Goal: Information Seeking & Learning: Learn about a topic

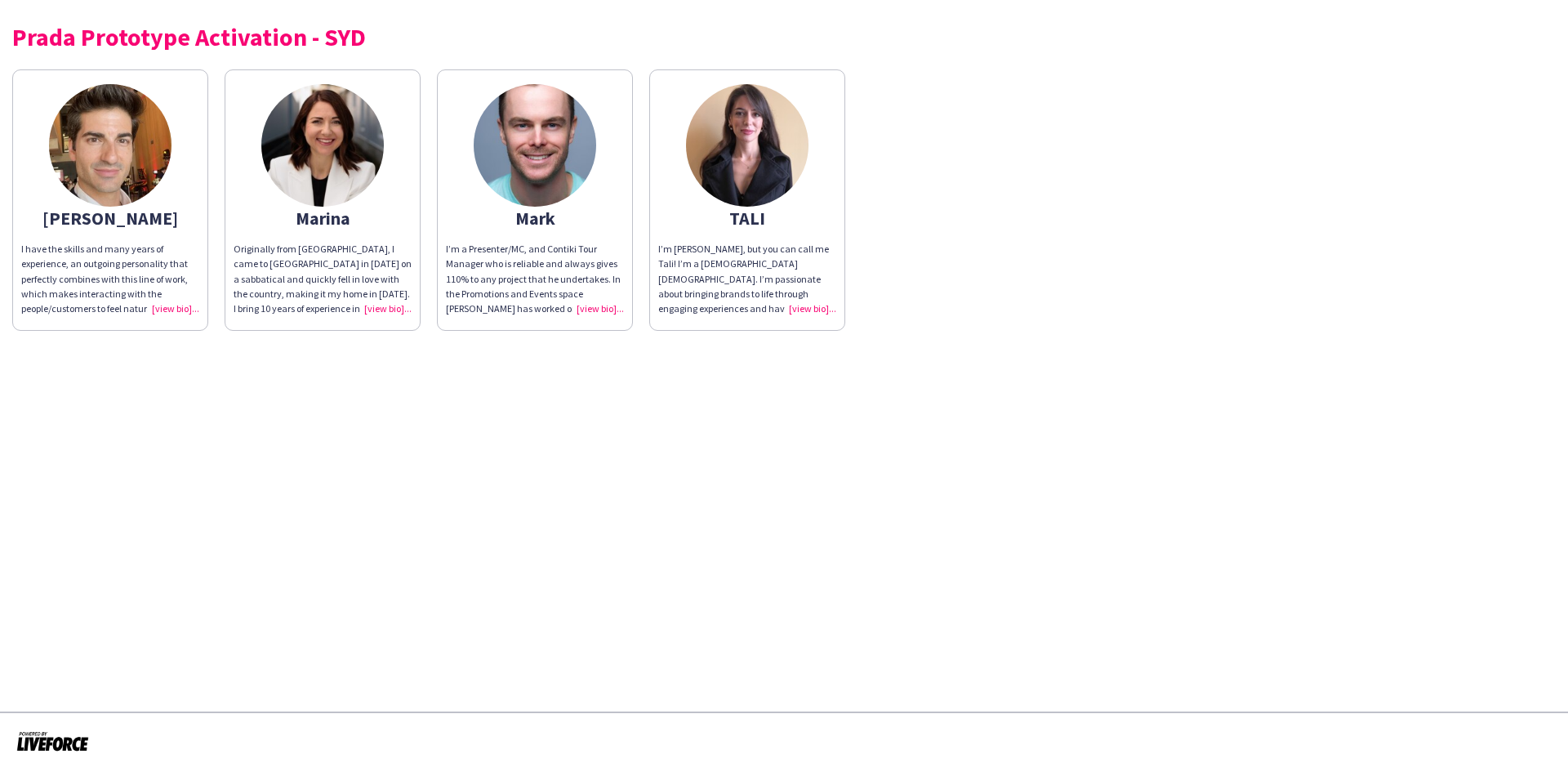
click at [766, 178] on img at bounding box center [747, 145] width 122 height 122
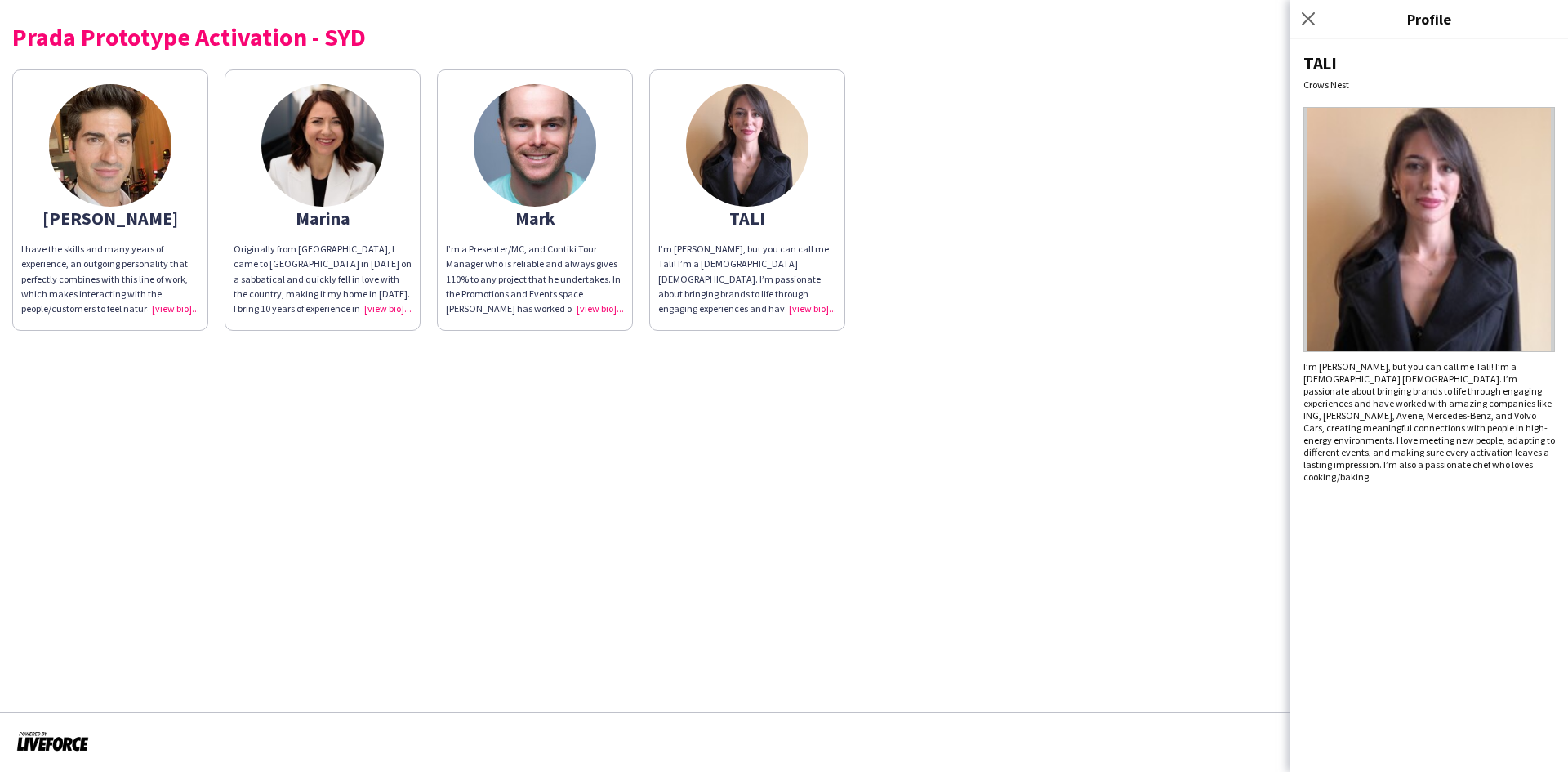
click at [739, 148] on img at bounding box center [747, 145] width 122 height 122
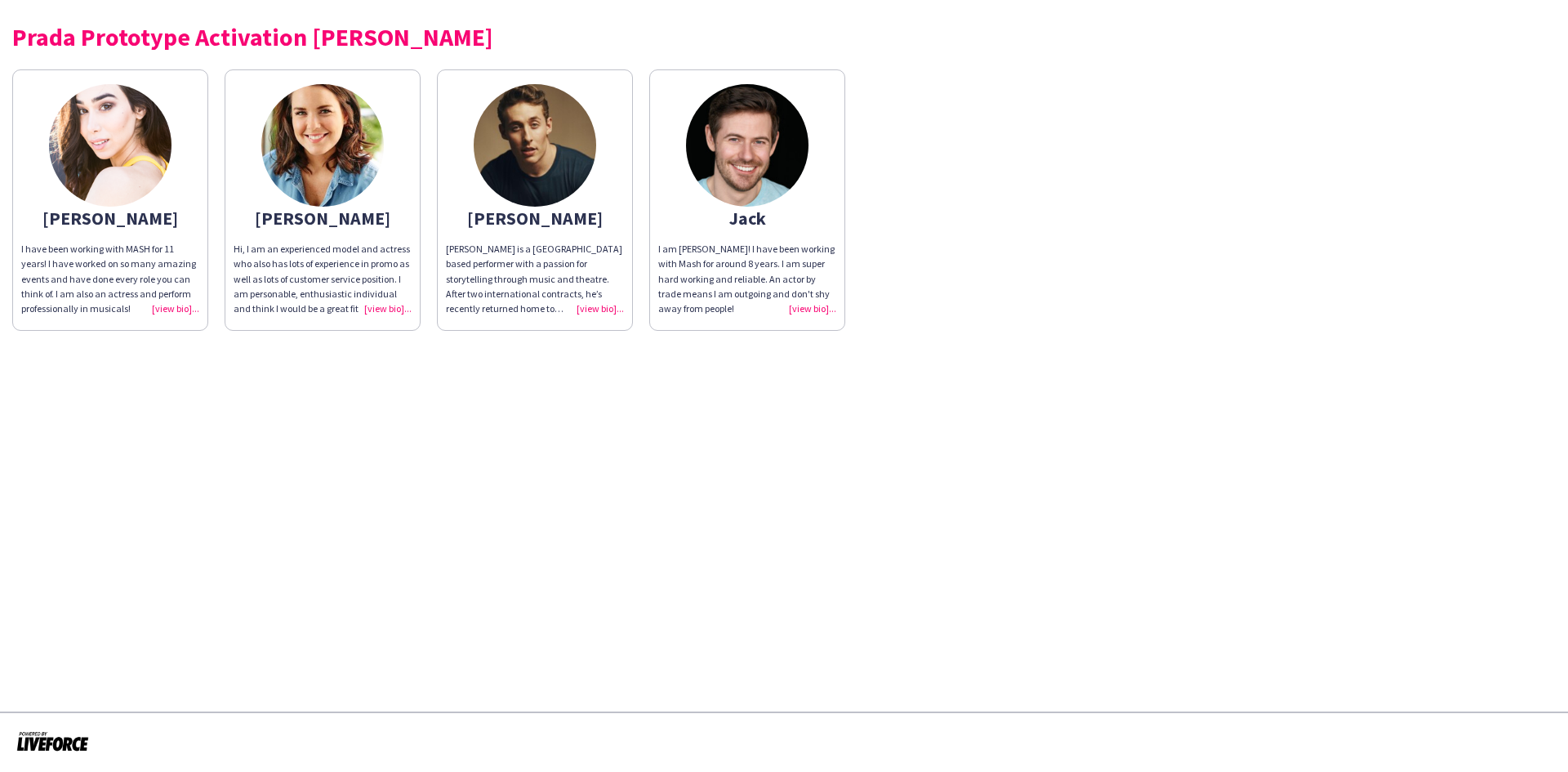
click at [532, 102] on img at bounding box center [534, 145] width 122 height 122
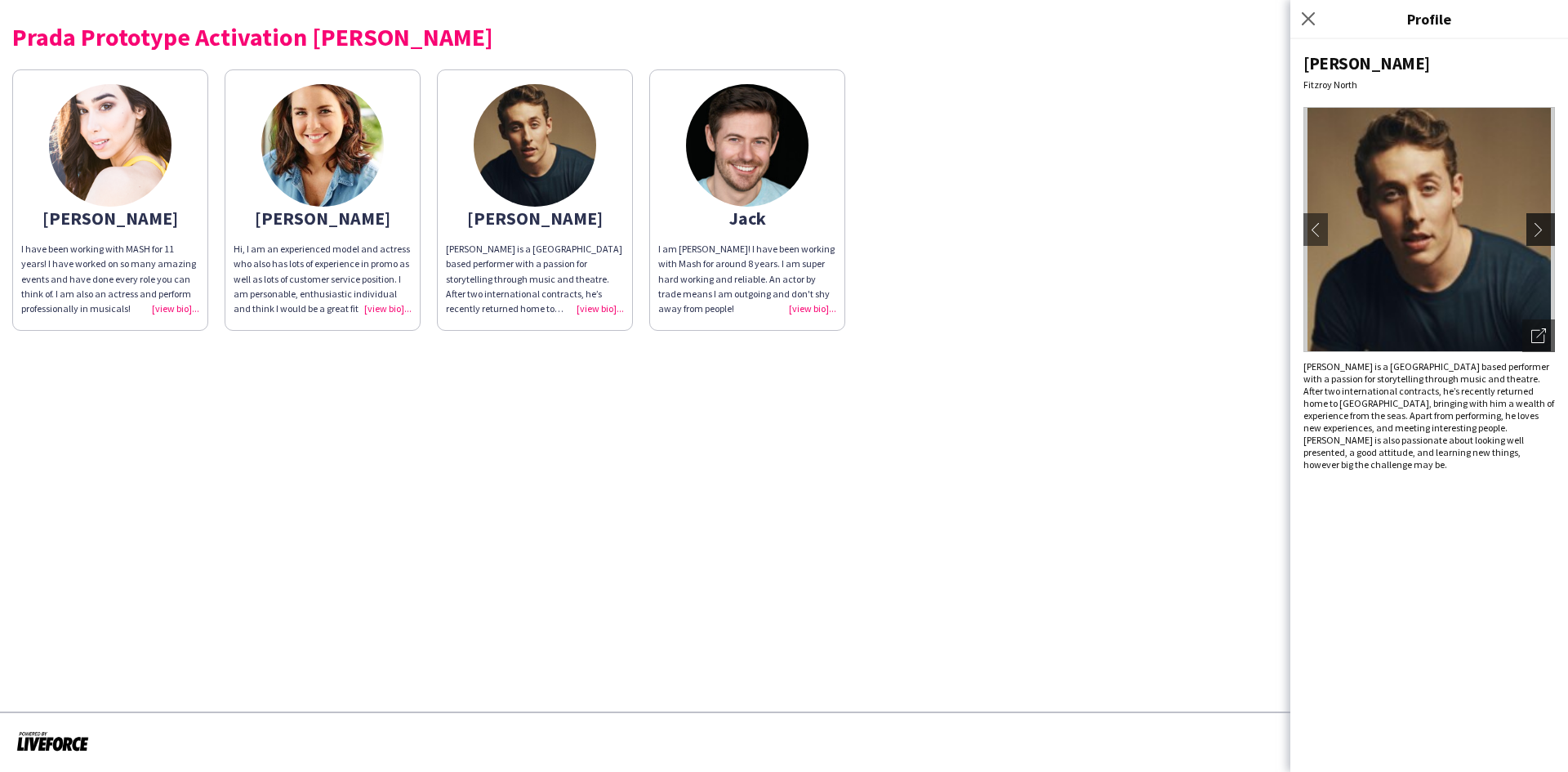
click at [1534, 238] on button "chevron-right" at bounding box center [1542, 229] width 33 height 33
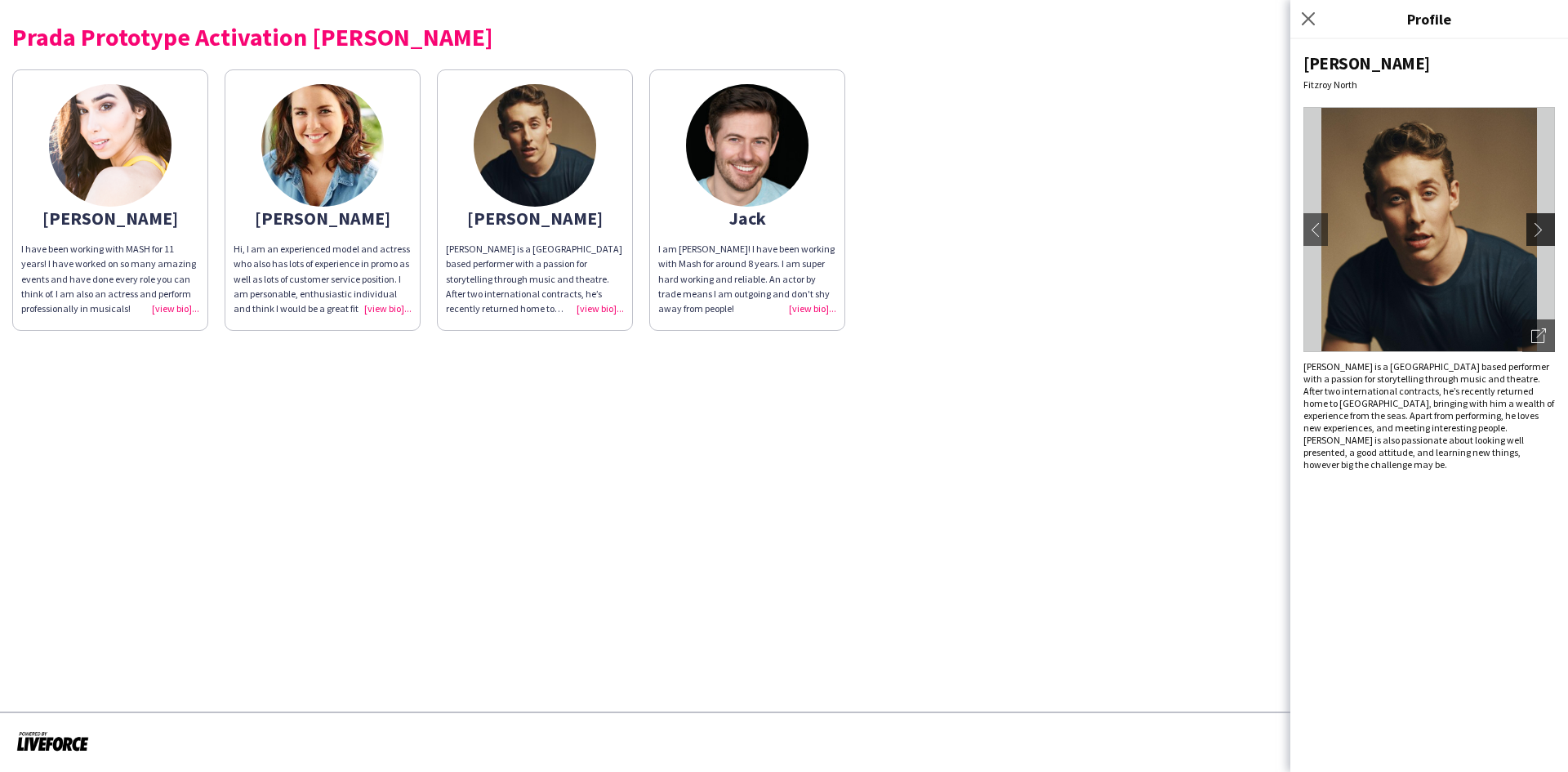
click at [1534, 231] on app-icon "chevron-right" at bounding box center [1542, 229] width 23 height 15
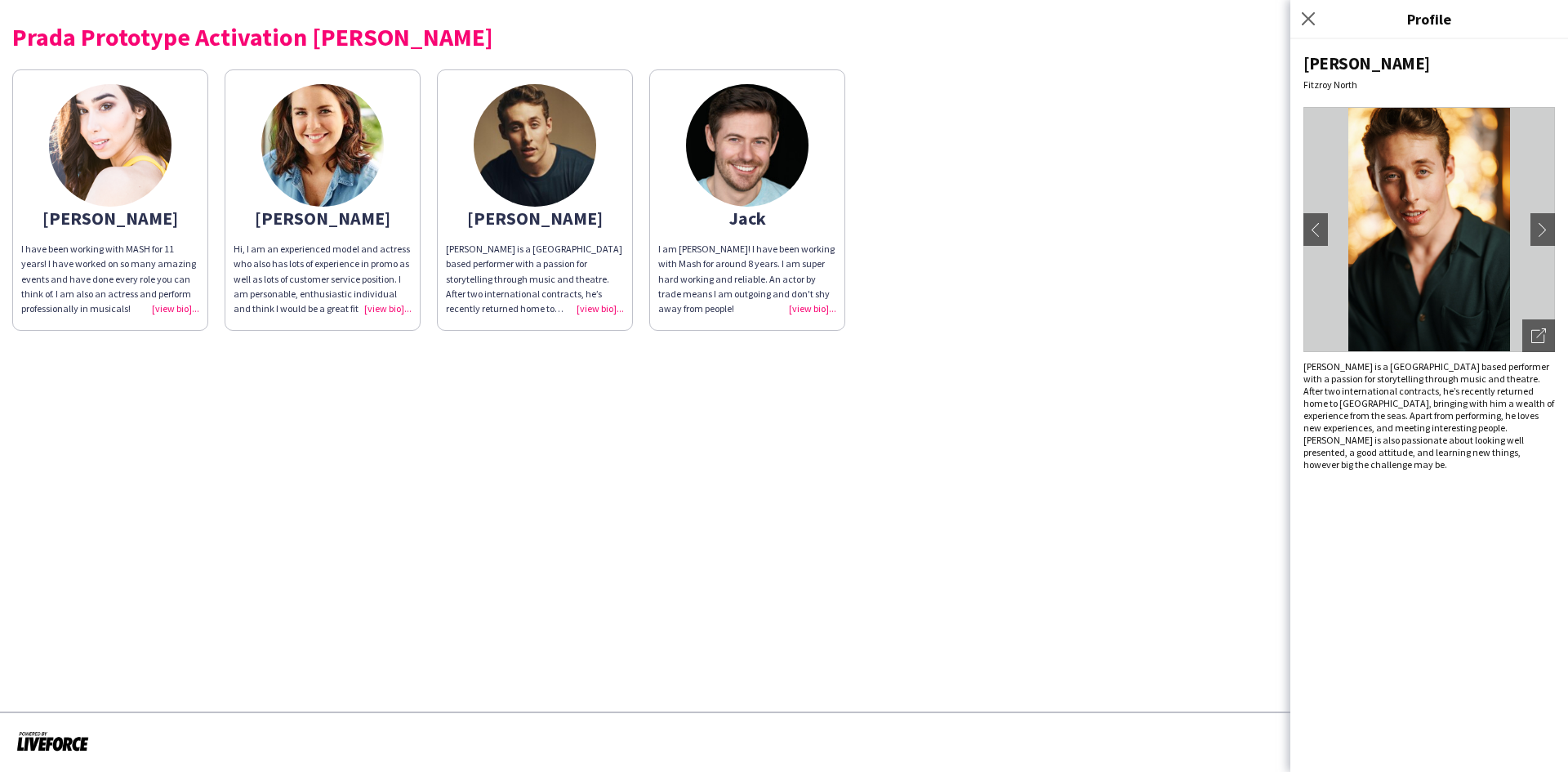
click at [862, 427] on app-share-pages "Prada Prototype Activation MEL Bianca I have been working with MASH for 11 year…" at bounding box center [784, 386] width 1568 height 772
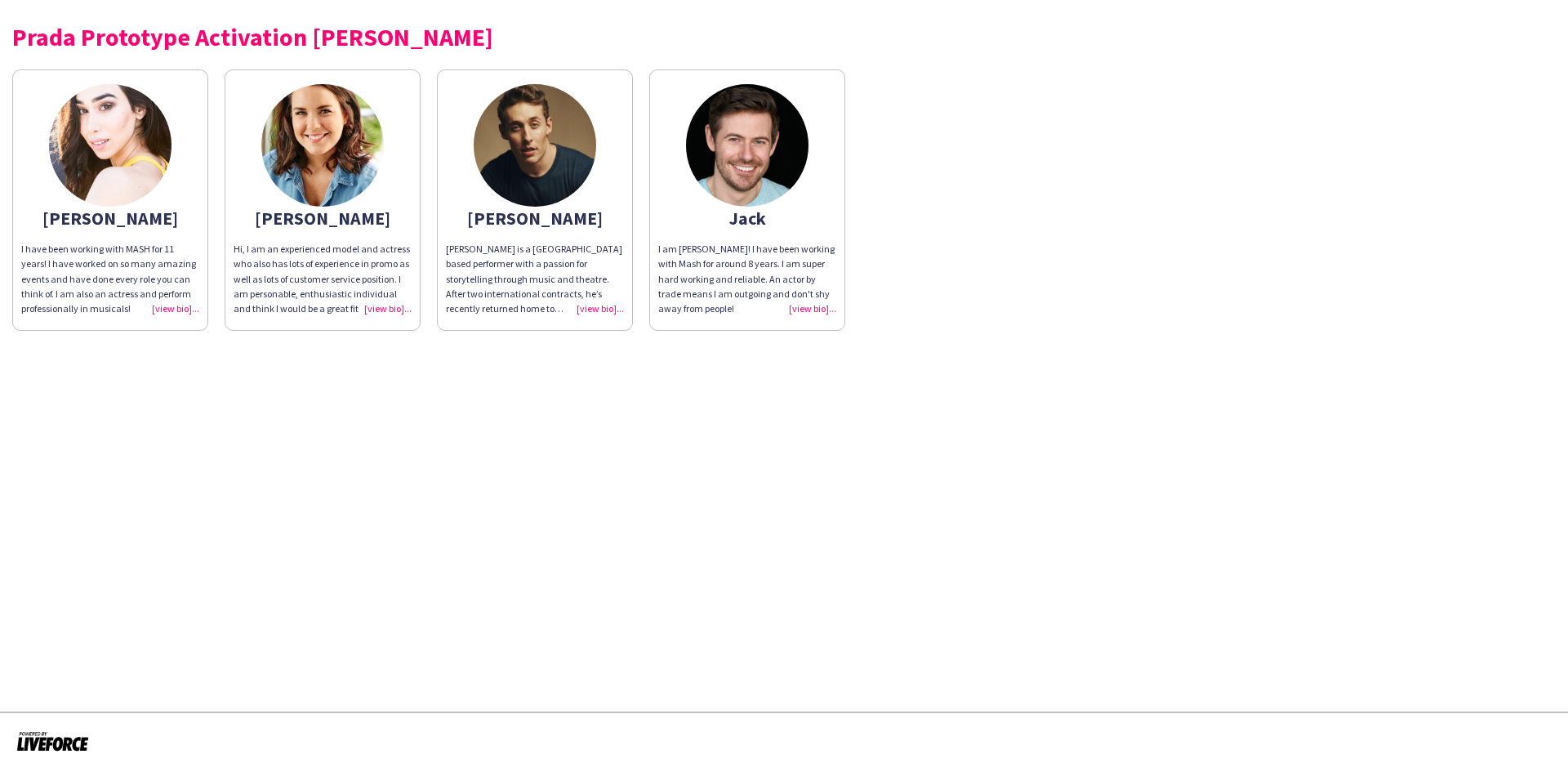
drag, startPoint x: 806, startPoint y: 228, endPoint x: 766, endPoint y: 210, distance: 43.9
click at [766, 210] on app-share-pages-crew-card "Jack I am Jack! I have been working with Mash for around 8 years. I am super ha…" at bounding box center [747, 199] width 196 height 261
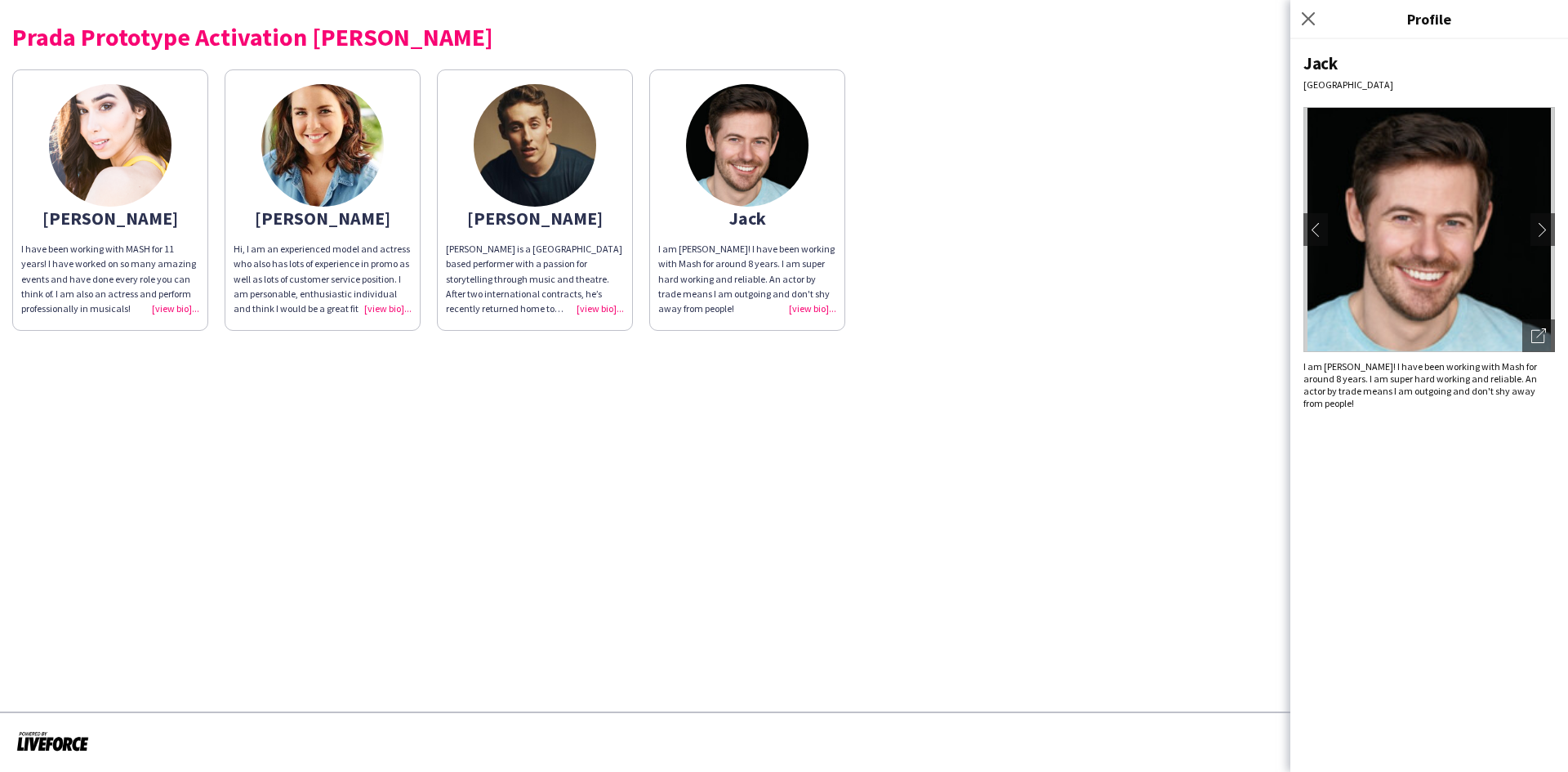
click at [1056, 224] on div "Bianca I have been working with MASH for 11 years! I have worked on so many ama…" at bounding box center [784, 196] width 1543 height 270
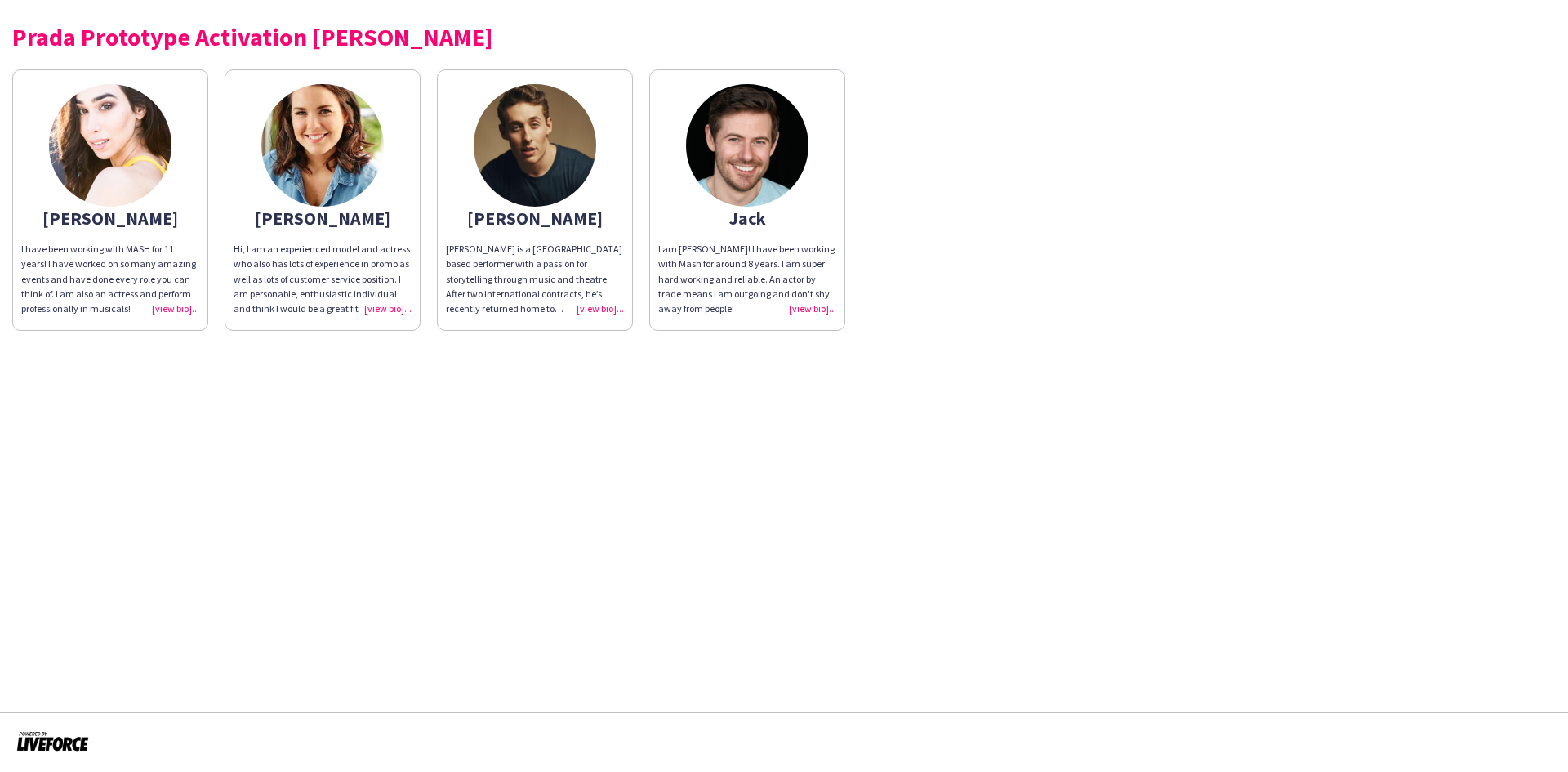
drag, startPoint x: 842, startPoint y: 226, endPoint x: 725, endPoint y: 208, distance: 118.4
click at [725, 208] on app-share-pages-crew-card "Jack I am Jack! I have been working with Mash for around 8 years. I am super ha…" at bounding box center [747, 199] width 196 height 261
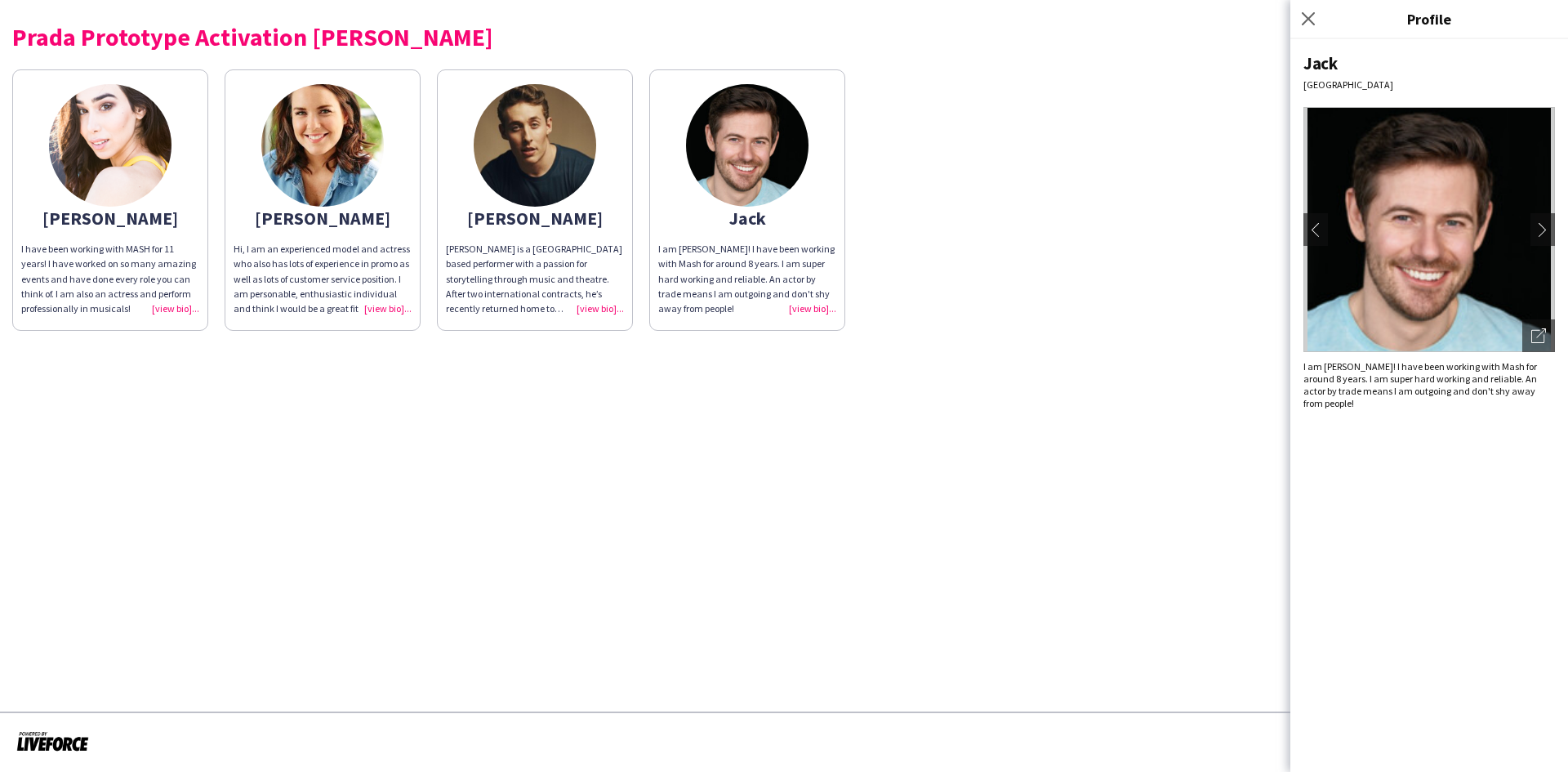
click at [1027, 318] on div "Bianca I have been working with MASH for 11 years! I have worked on so many ama…" at bounding box center [784, 196] width 1543 height 270
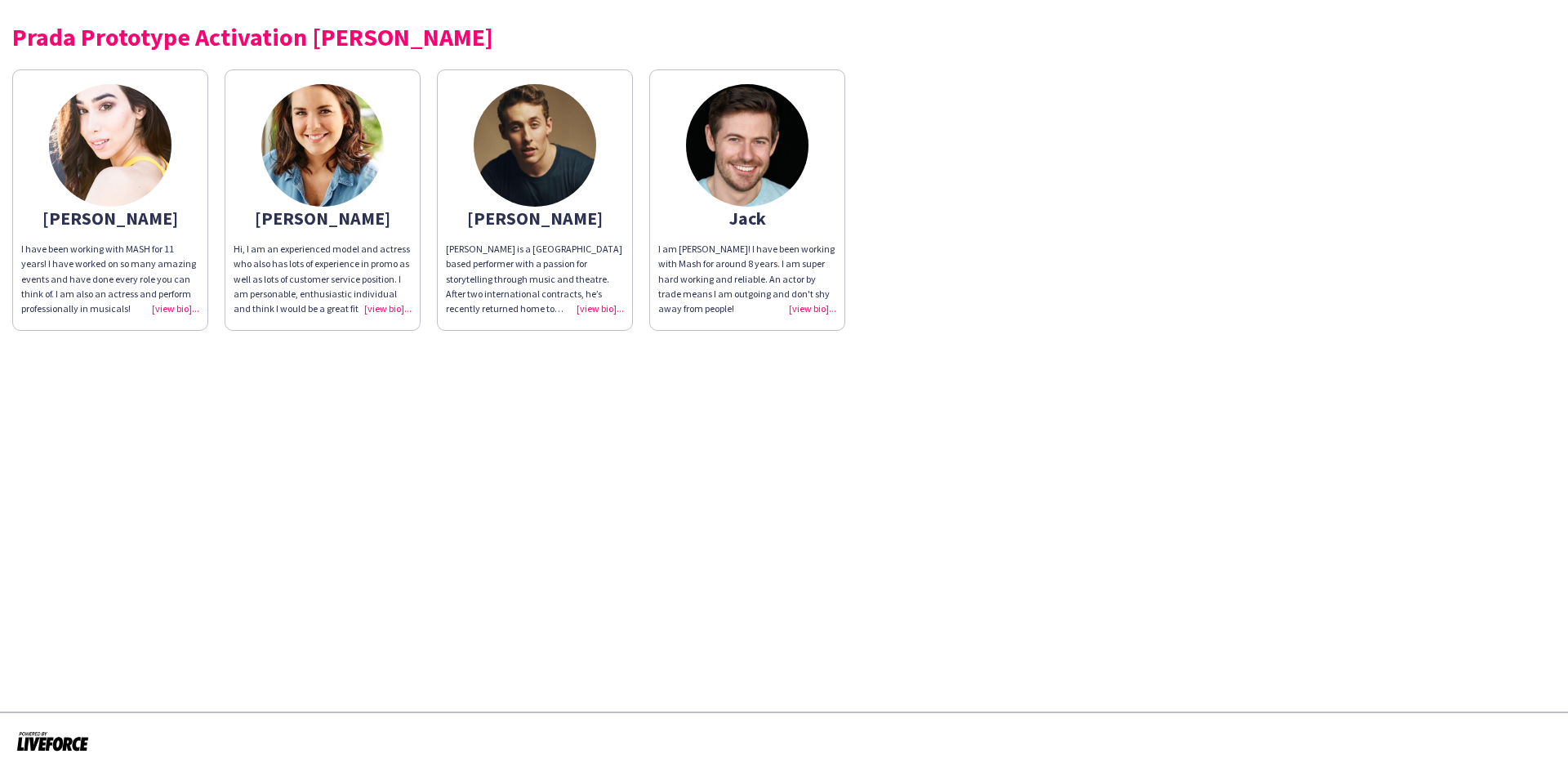
click at [135, 210] on div "[PERSON_NAME]" at bounding box center [109, 217] width 178 height 15
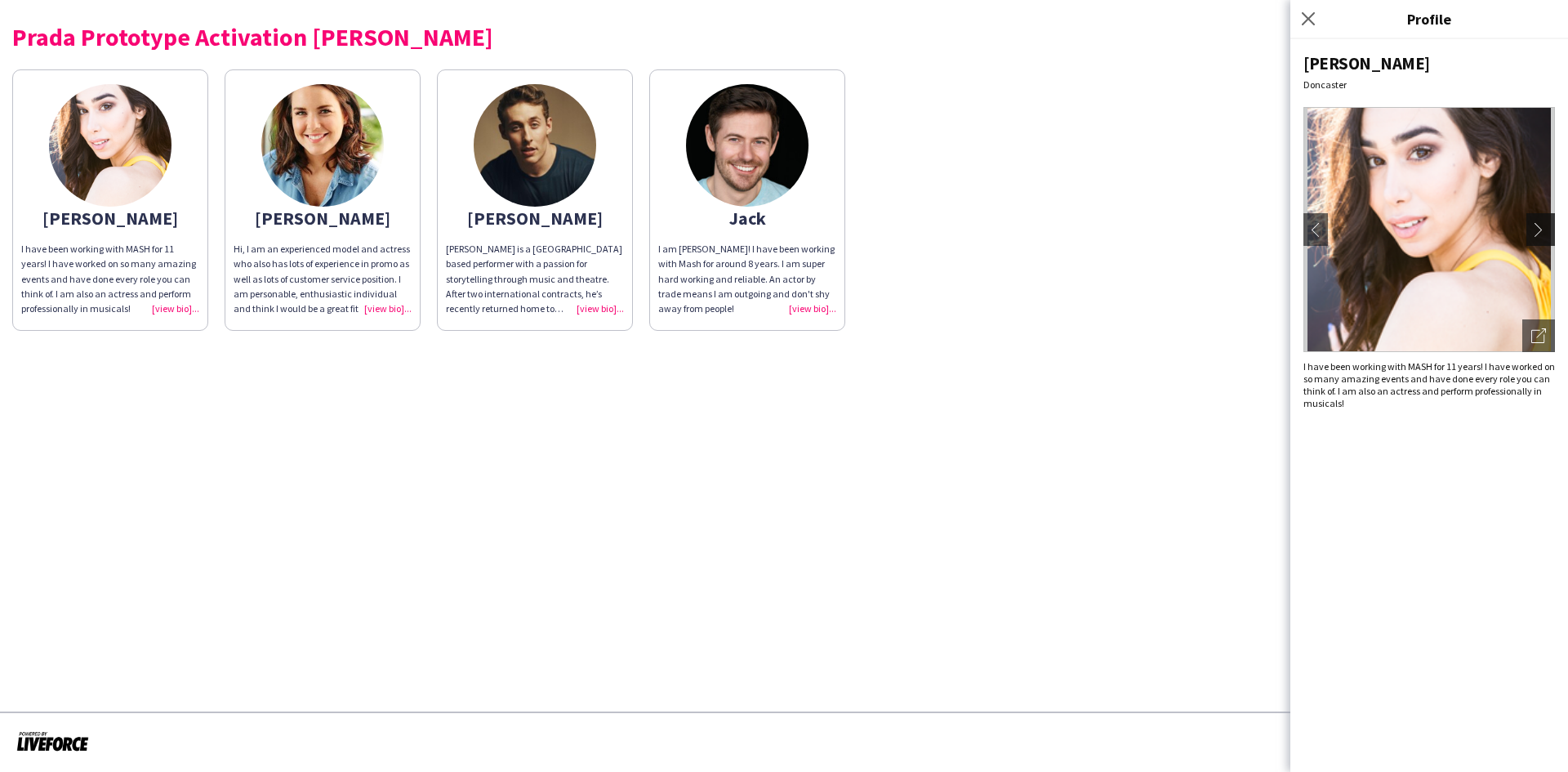
click at [1537, 228] on app-icon "chevron-right" at bounding box center [1542, 229] width 23 height 15
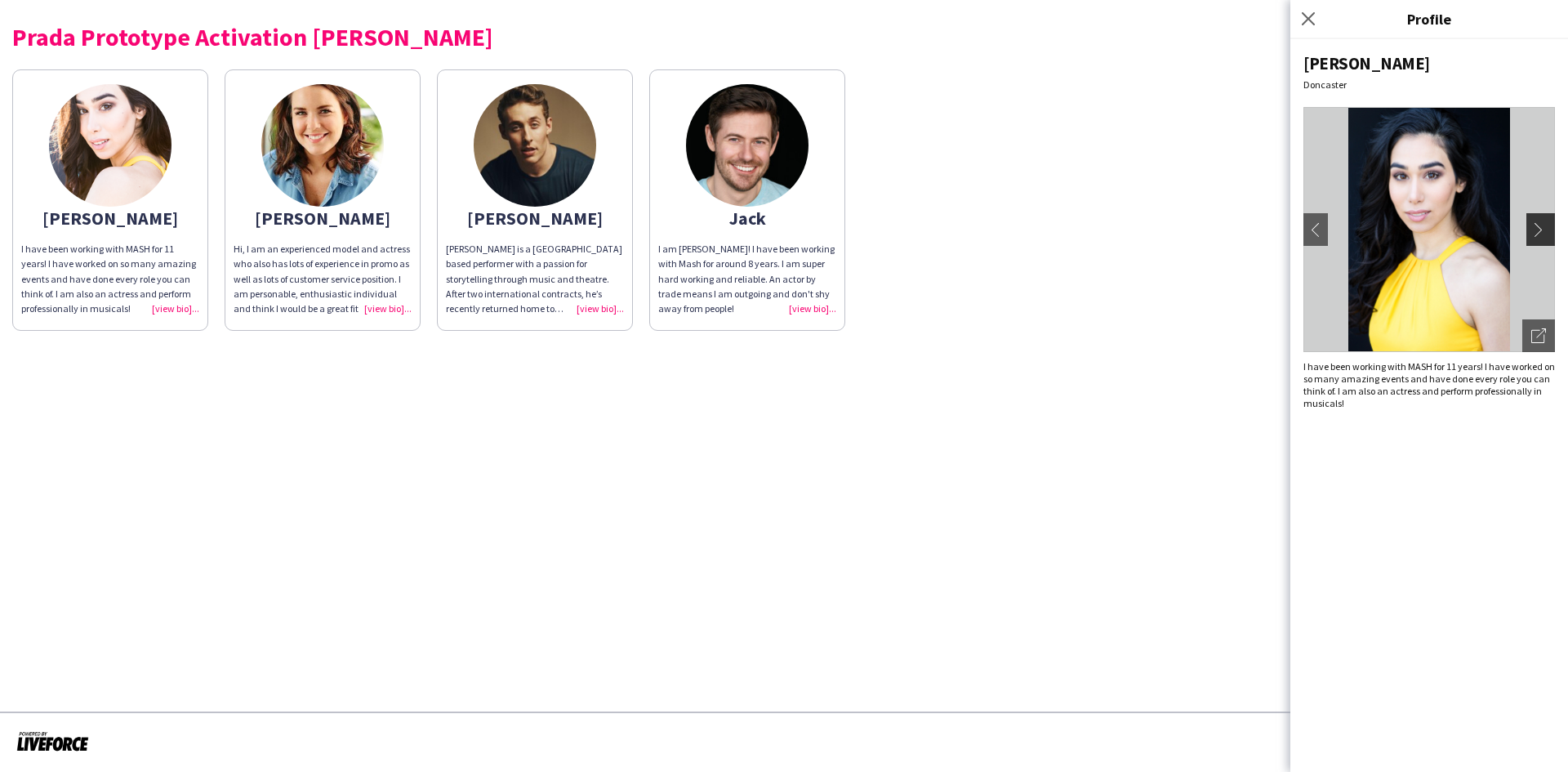
click at [1549, 226] on app-icon "chevron-right" at bounding box center [1542, 229] width 23 height 15
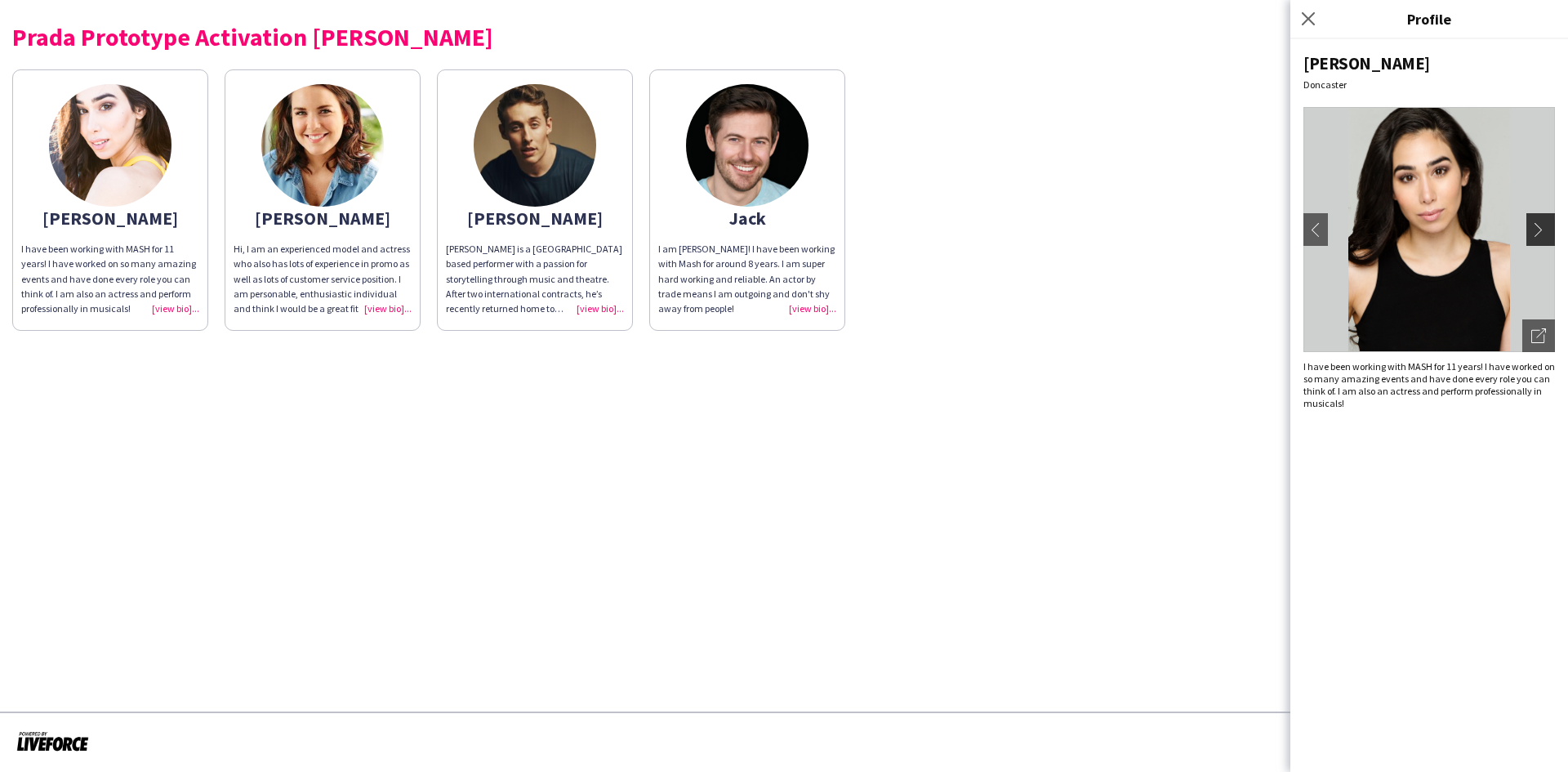
click at [1547, 226] on app-icon "chevron-right" at bounding box center [1542, 229] width 23 height 15
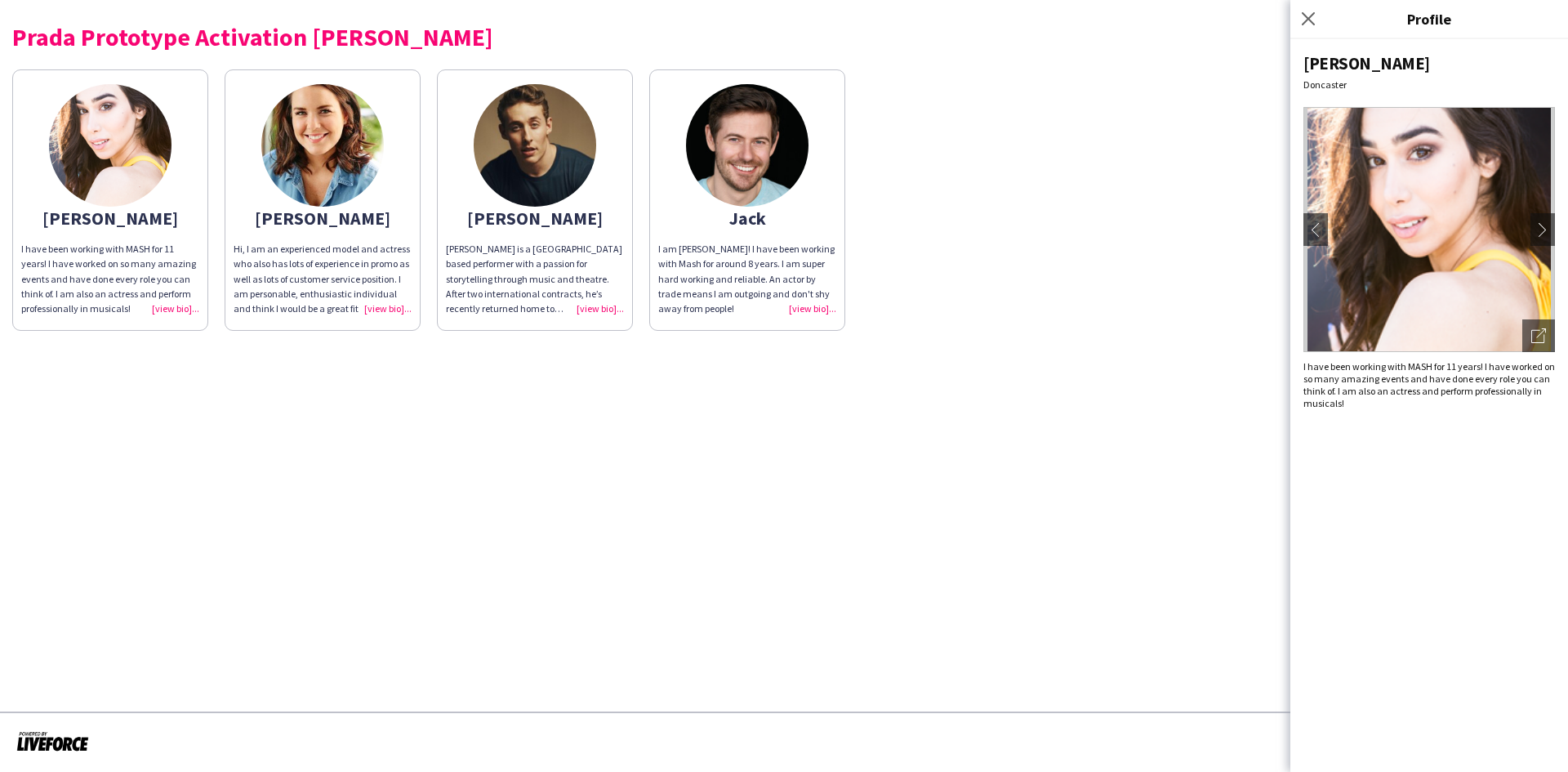
click at [1332, 229] on img at bounding box center [1429, 229] width 252 height 245
click at [1306, 225] on app-icon "chevron-left" at bounding box center [1315, 229] width 23 height 15
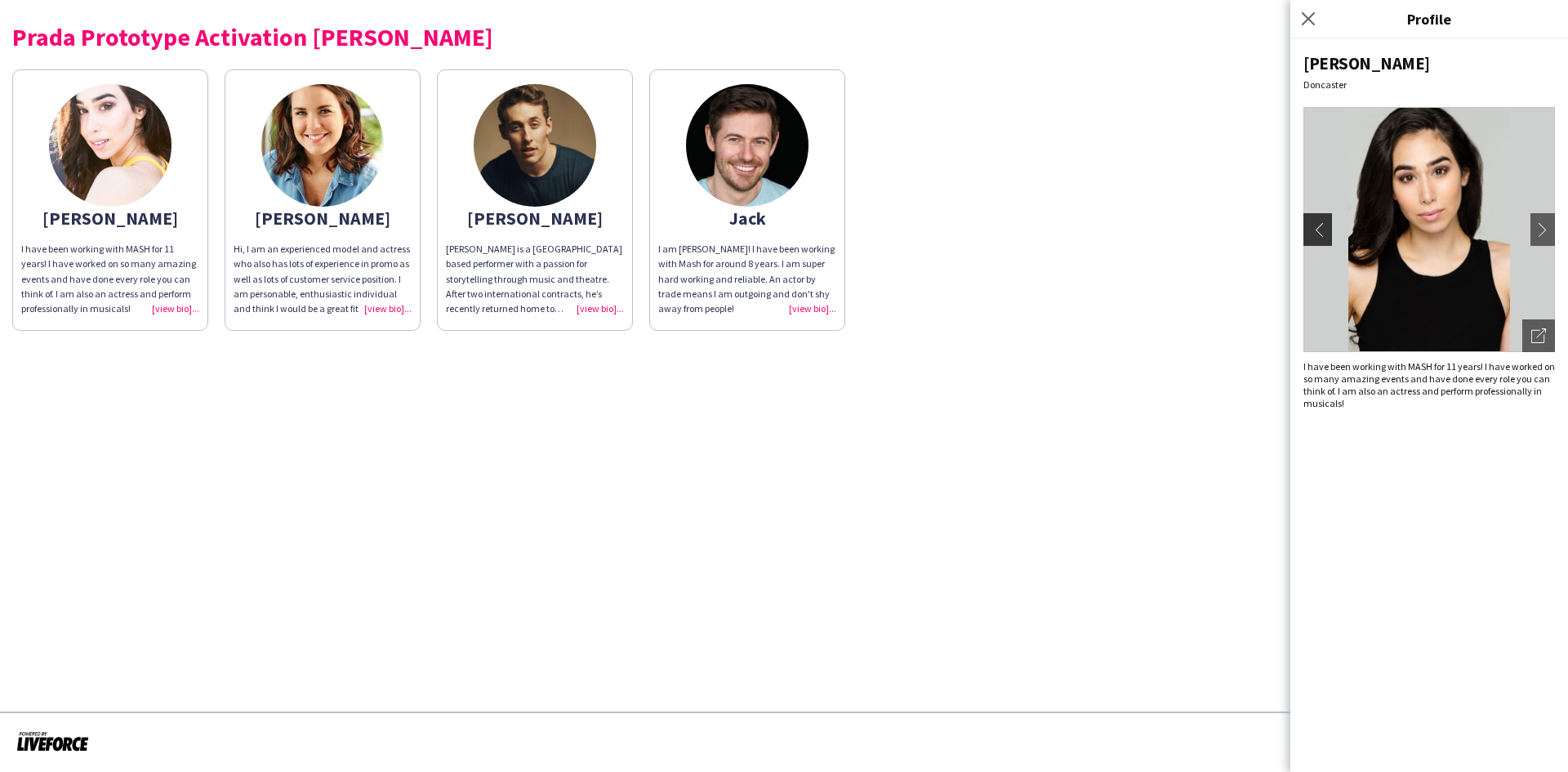
click at [1323, 218] on button "chevron-left" at bounding box center [1315, 229] width 33 height 33
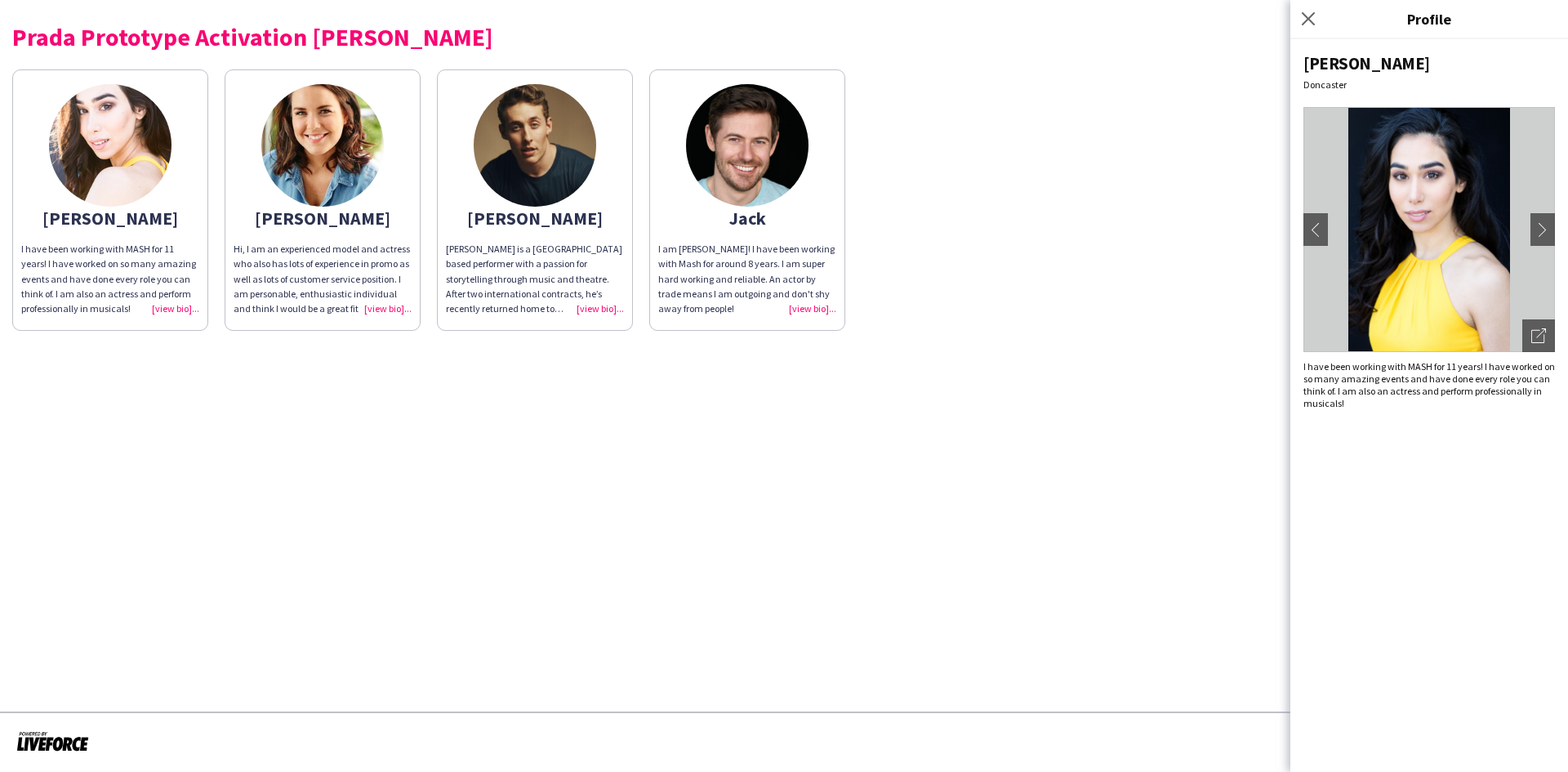
click at [294, 136] on img at bounding box center [321, 145] width 122 height 122
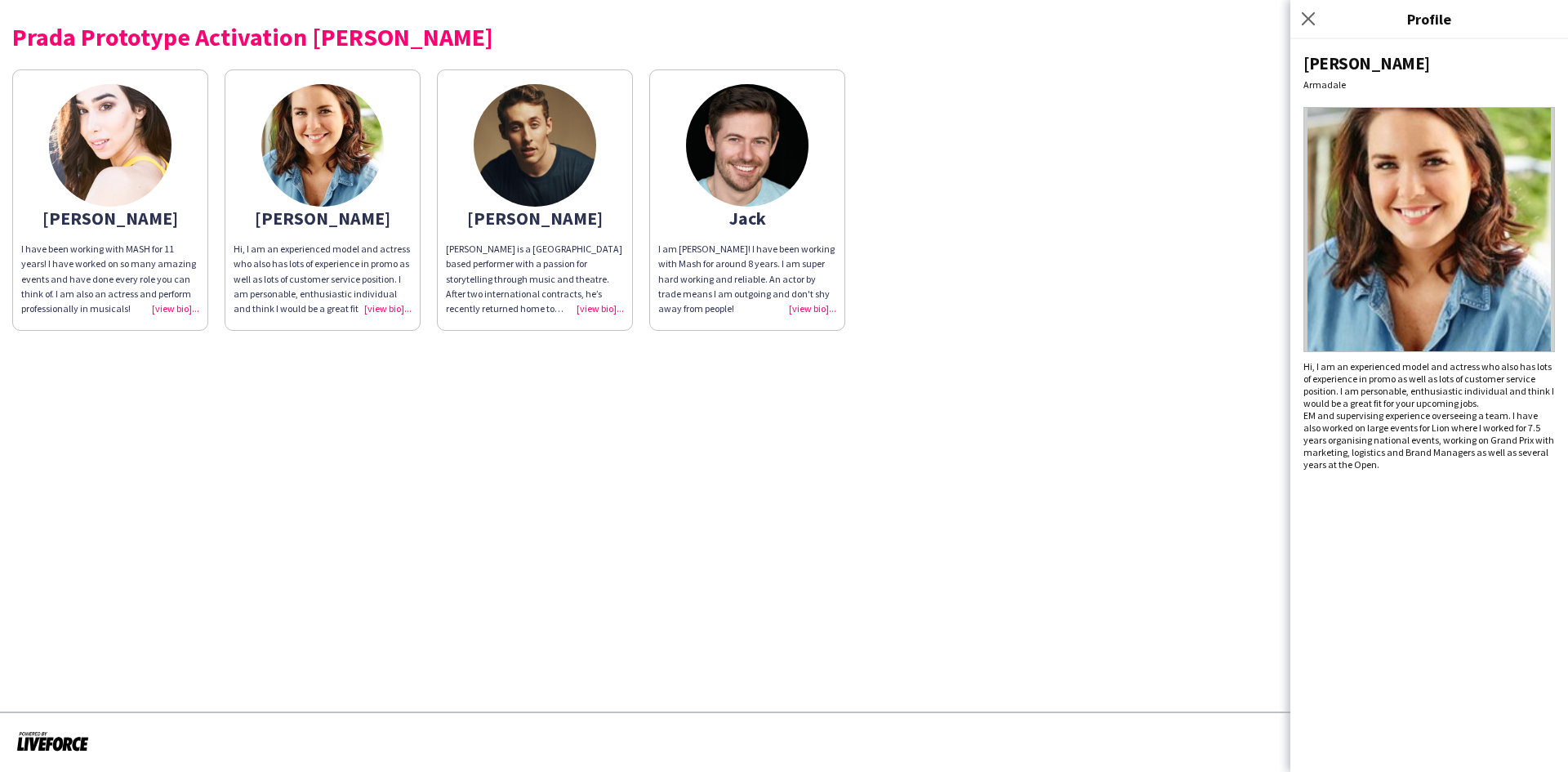
drag, startPoint x: 708, startPoint y: 137, endPoint x: 723, endPoint y: 139, distance: 15.1
click at [708, 137] on img at bounding box center [747, 145] width 122 height 122
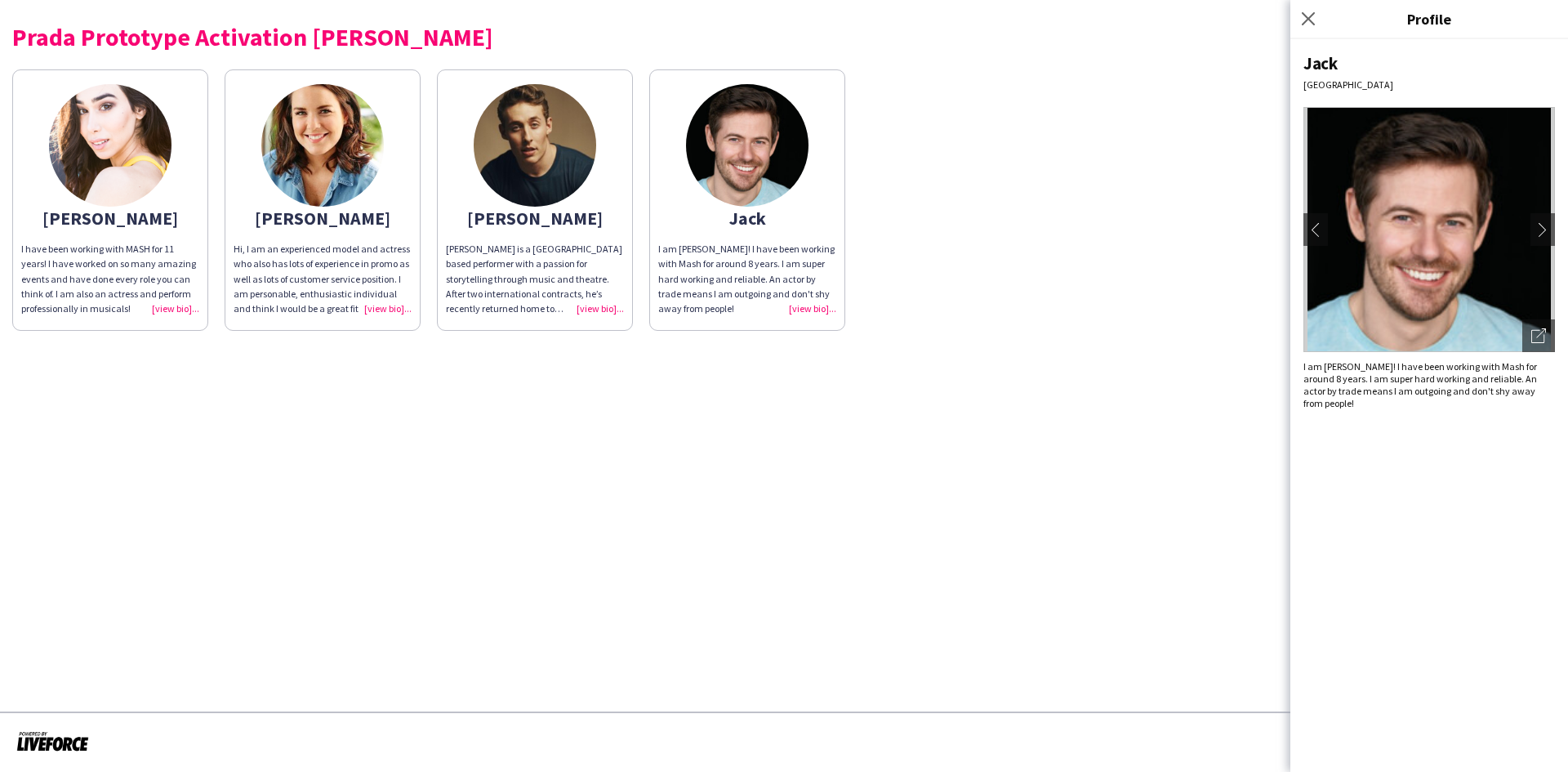
click at [517, 157] on img at bounding box center [534, 145] width 122 height 122
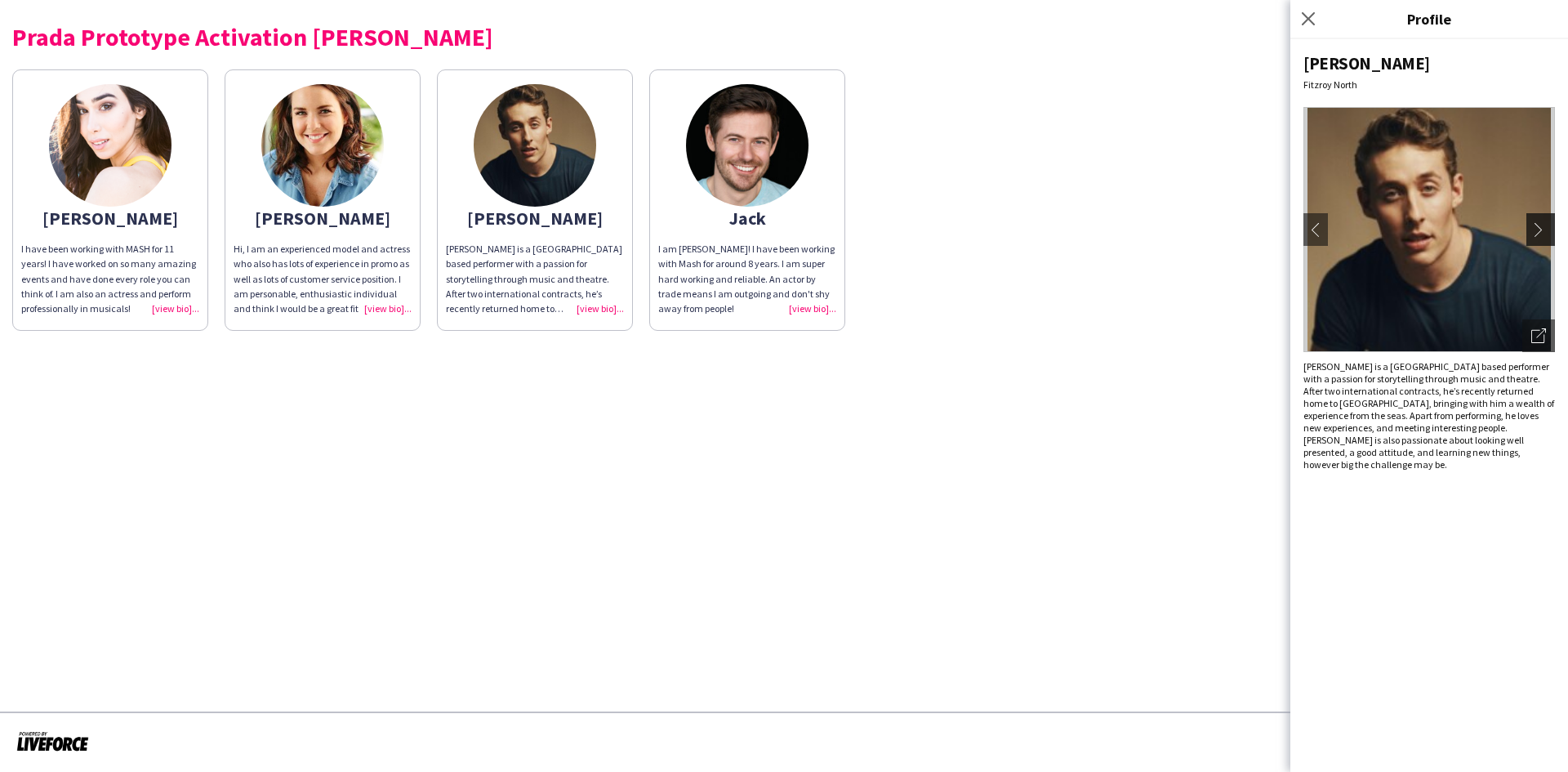
drag, startPoint x: 1508, startPoint y: 222, endPoint x: 1545, endPoint y: 224, distance: 37.1
click at [1546, 223] on button "chevron-right" at bounding box center [1542, 229] width 33 height 33
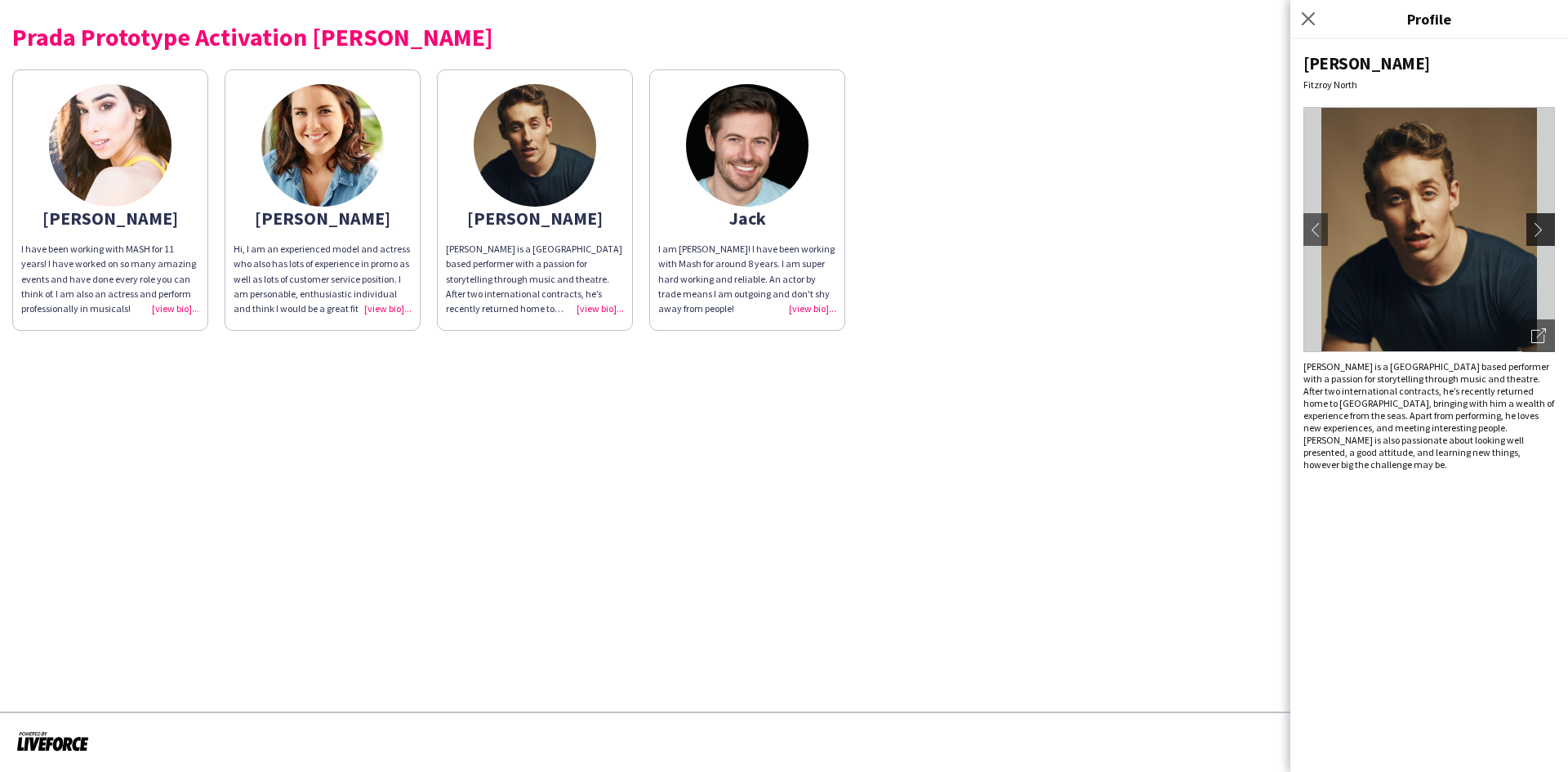
click at [1543, 225] on app-icon "chevron-right" at bounding box center [1542, 229] width 23 height 15
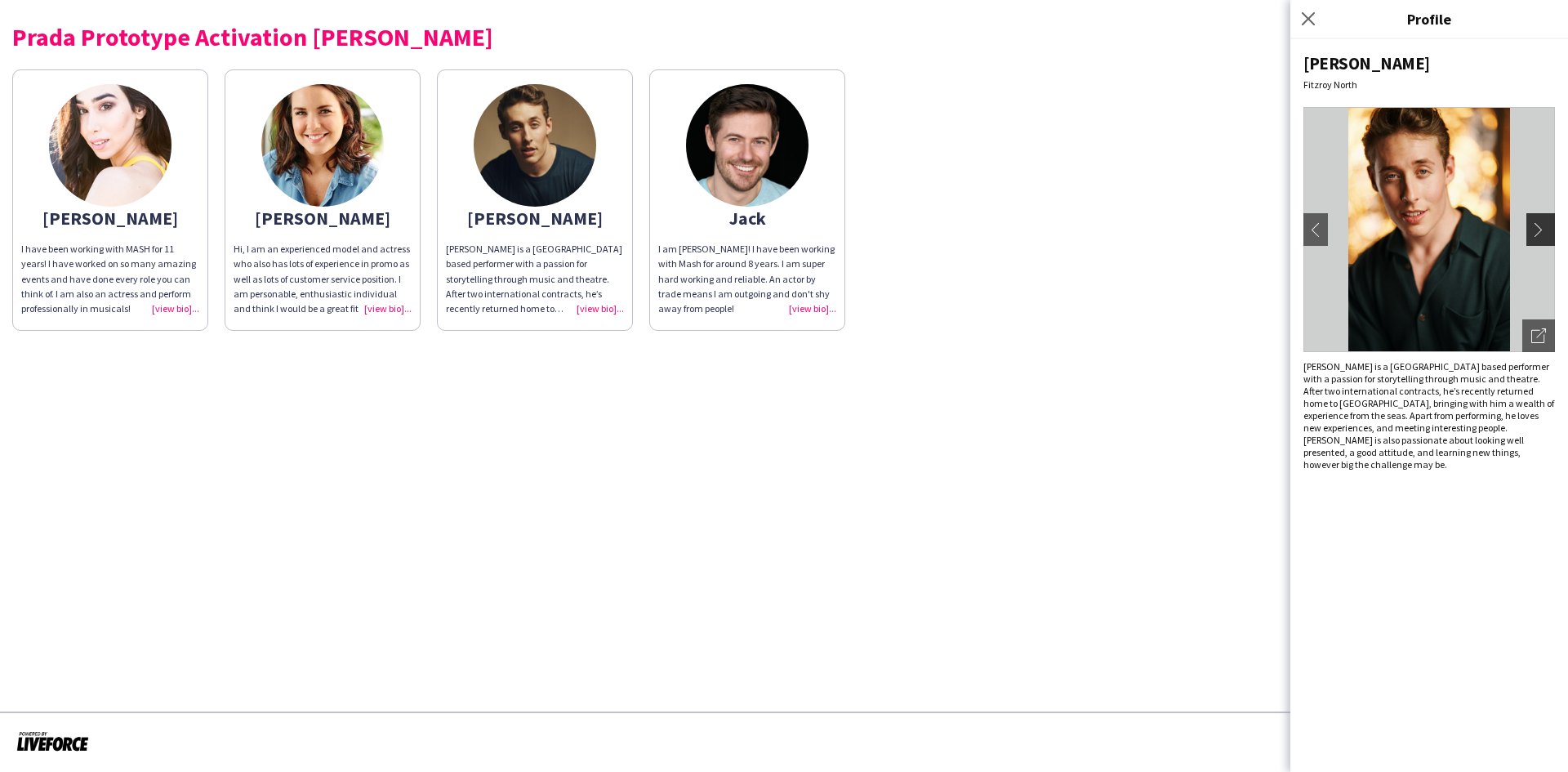
click at [1543, 225] on app-icon "chevron-right" at bounding box center [1542, 229] width 23 height 15
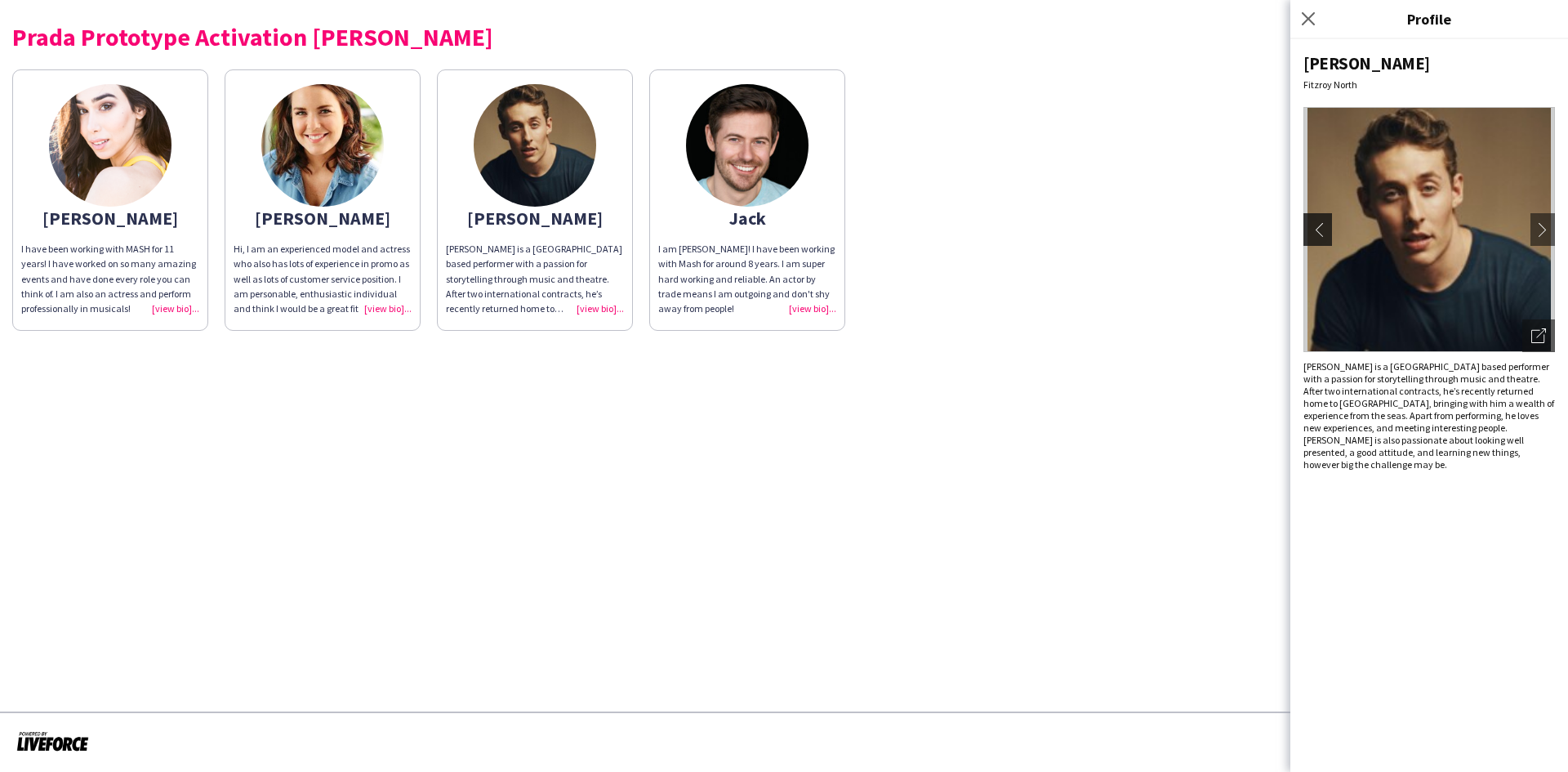
click at [1318, 227] on app-icon "chevron-left" at bounding box center [1315, 229] width 23 height 15
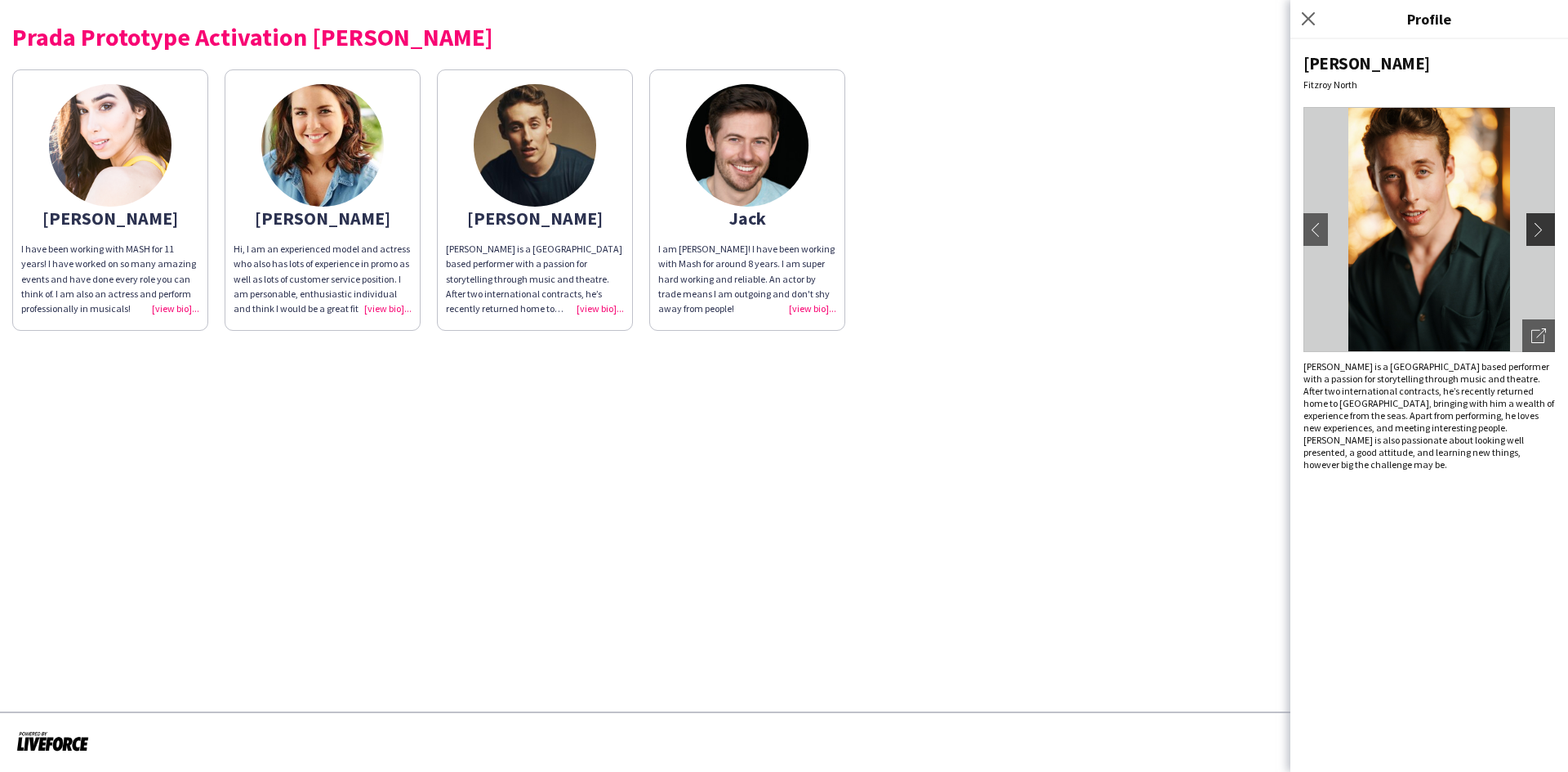
click at [1545, 229] on app-icon "chevron-right" at bounding box center [1542, 229] width 23 height 15
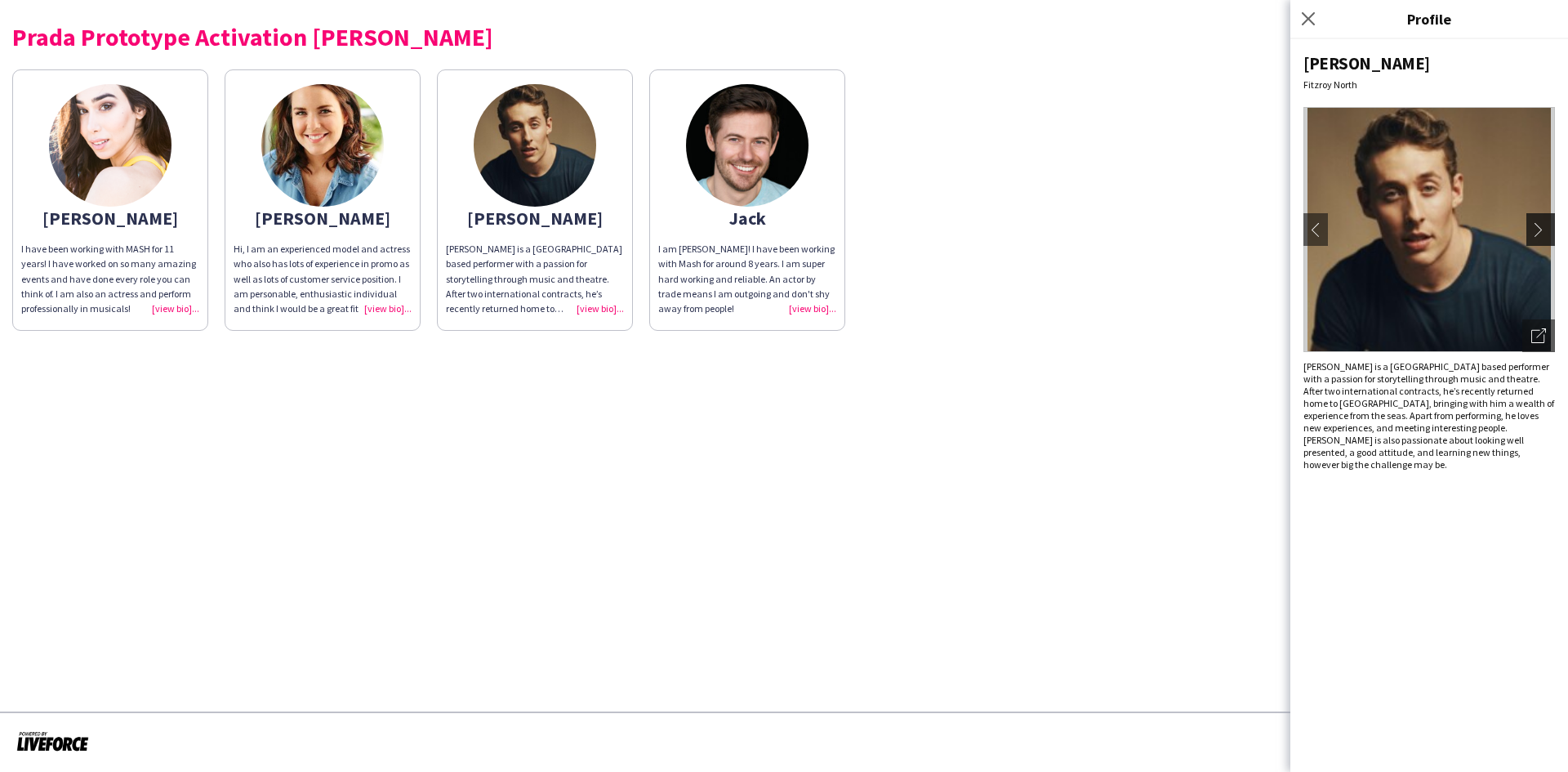
click at [1545, 229] on app-icon "chevron-right" at bounding box center [1542, 229] width 23 height 15
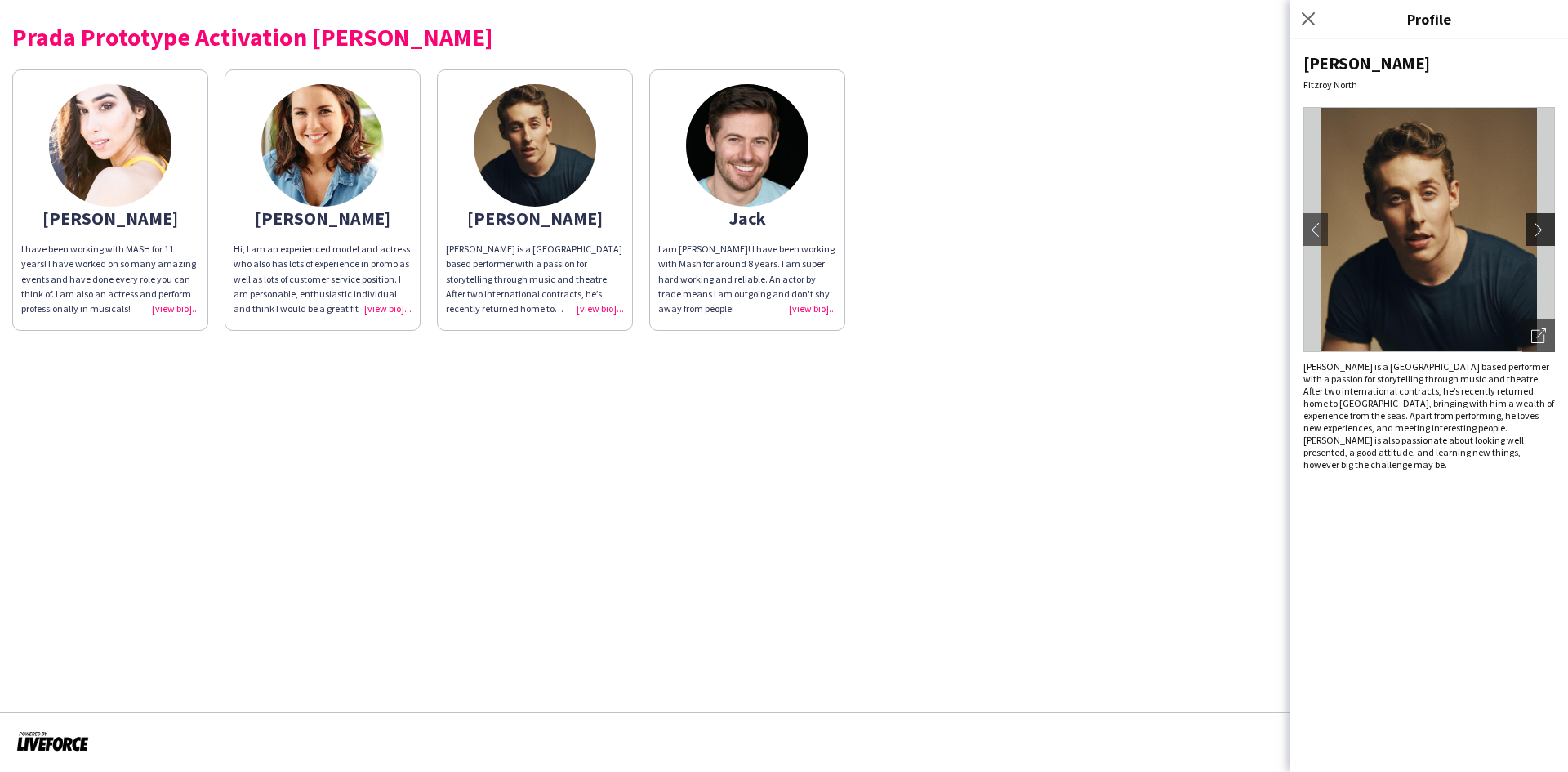
click at [1545, 229] on app-icon "chevron-right" at bounding box center [1542, 229] width 23 height 15
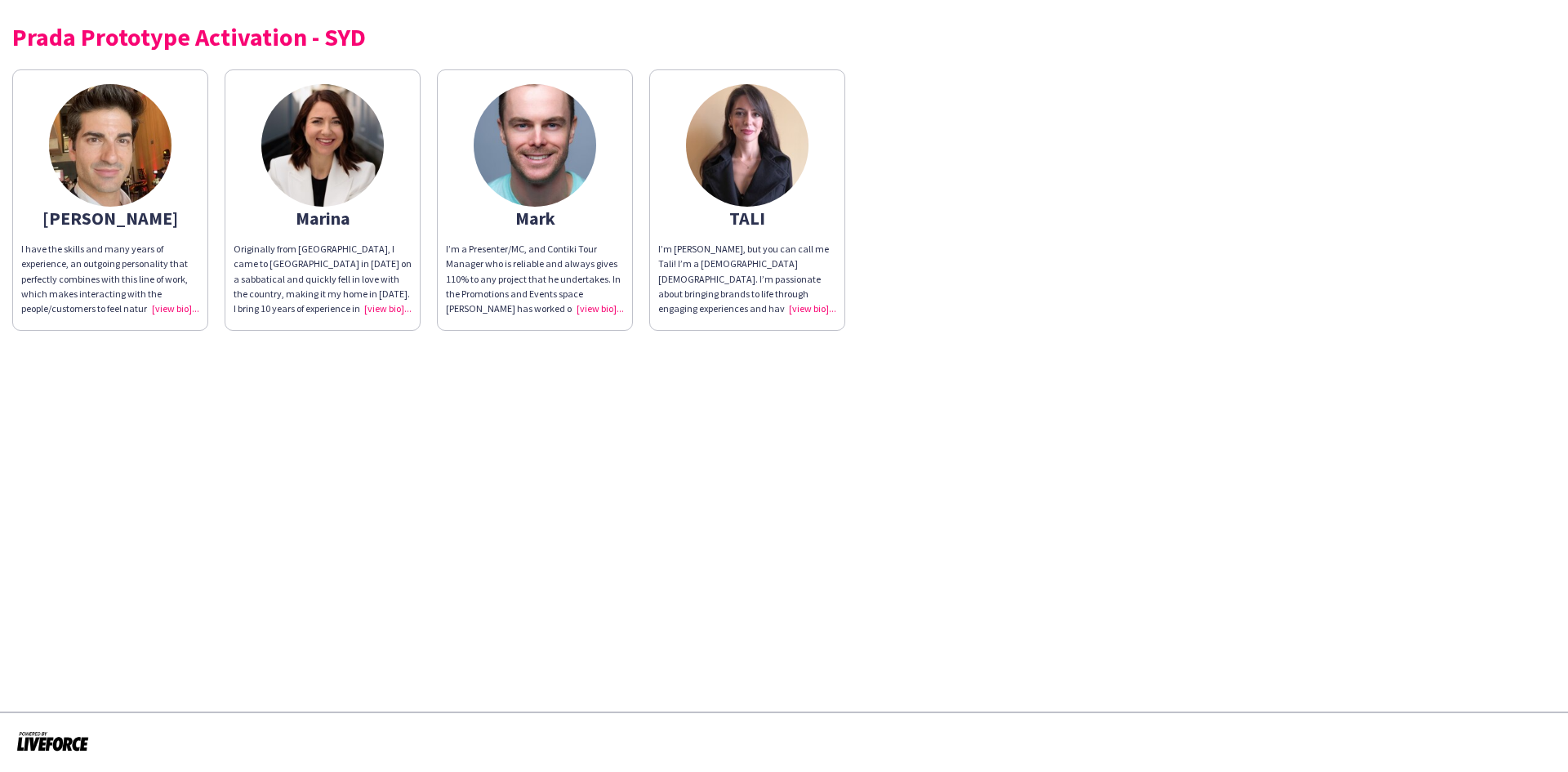
click at [122, 157] on img at bounding box center [109, 145] width 122 height 122
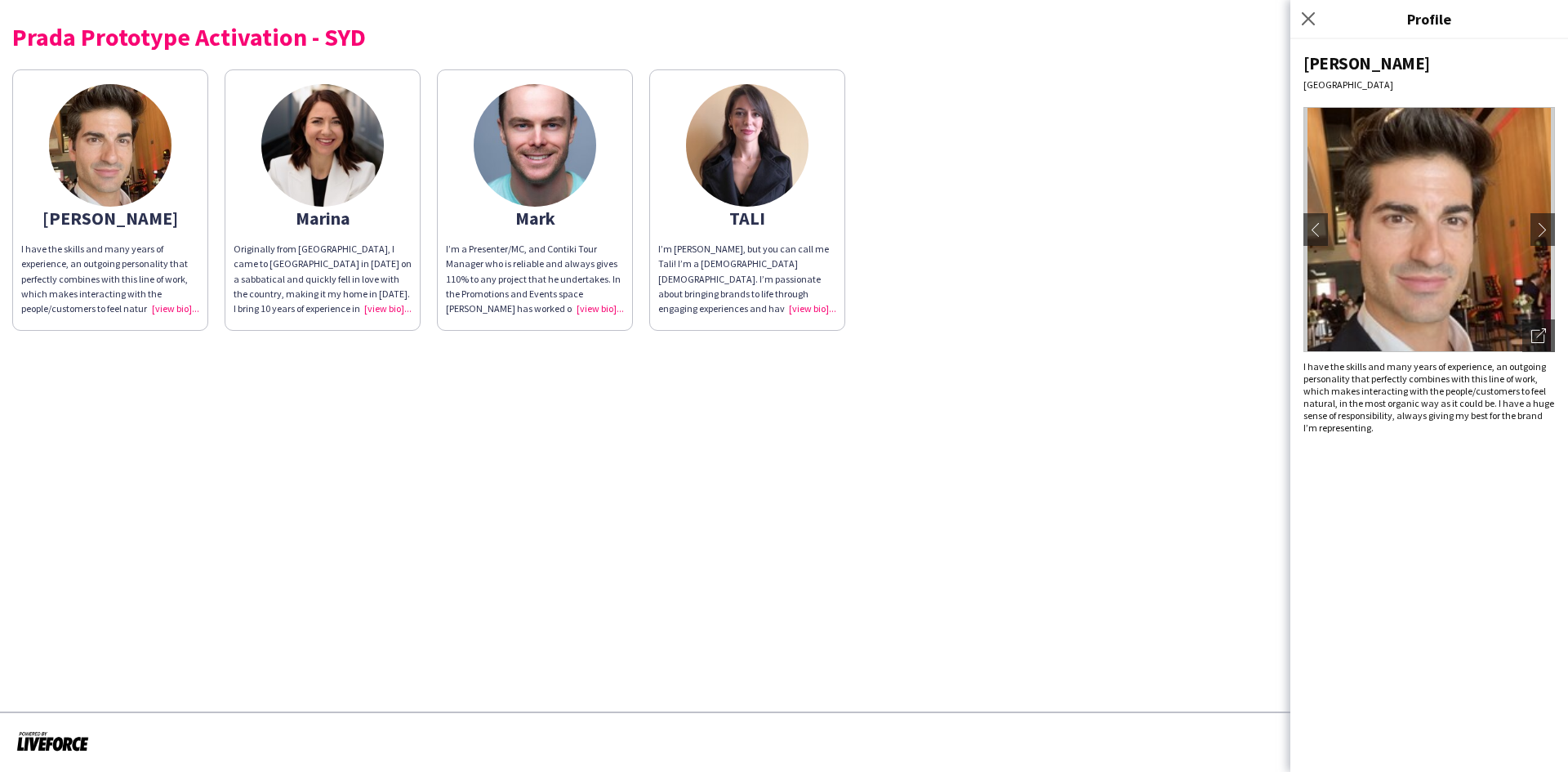
click at [1529, 233] on img at bounding box center [1429, 229] width 252 height 245
click at [1537, 229] on app-icon "chevron-right" at bounding box center [1542, 229] width 23 height 15
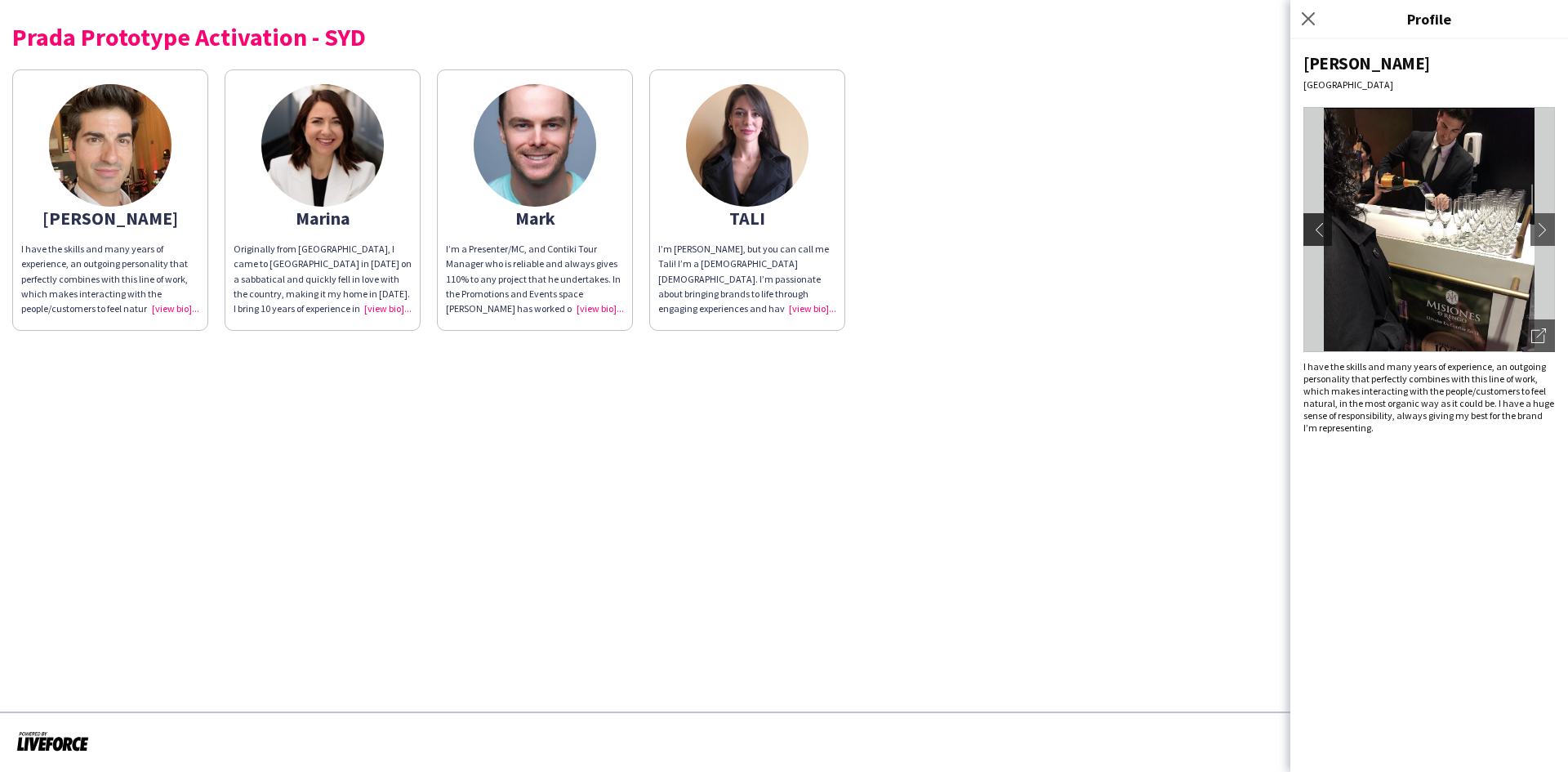
click at [1306, 222] on app-icon "chevron-left" at bounding box center [1315, 229] width 23 height 15
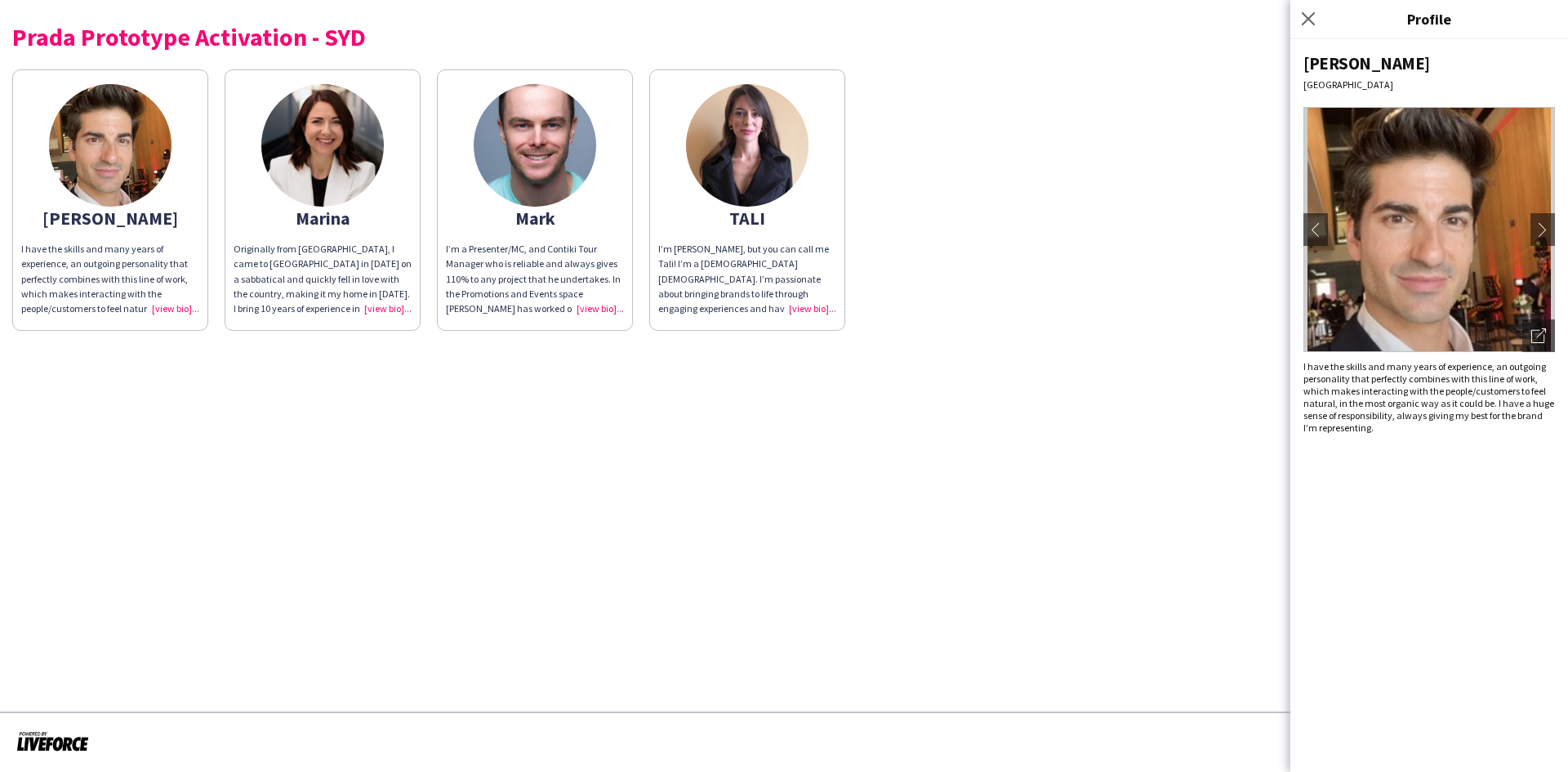
click at [702, 127] on img at bounding box center [747, 145] width 122 height 122
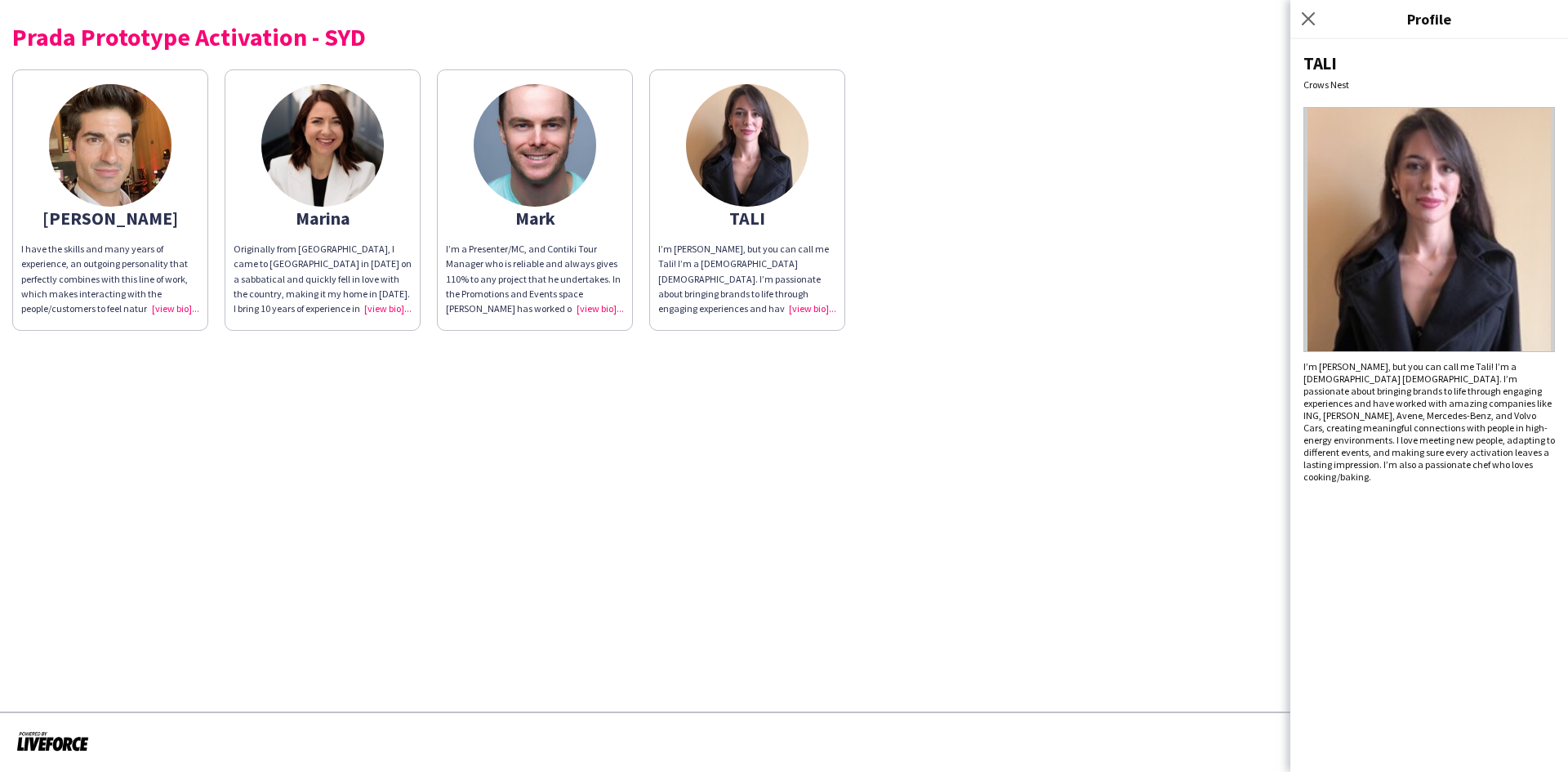
click at [516, 149] on img at bounding box center [534, 145] width 122 height 122
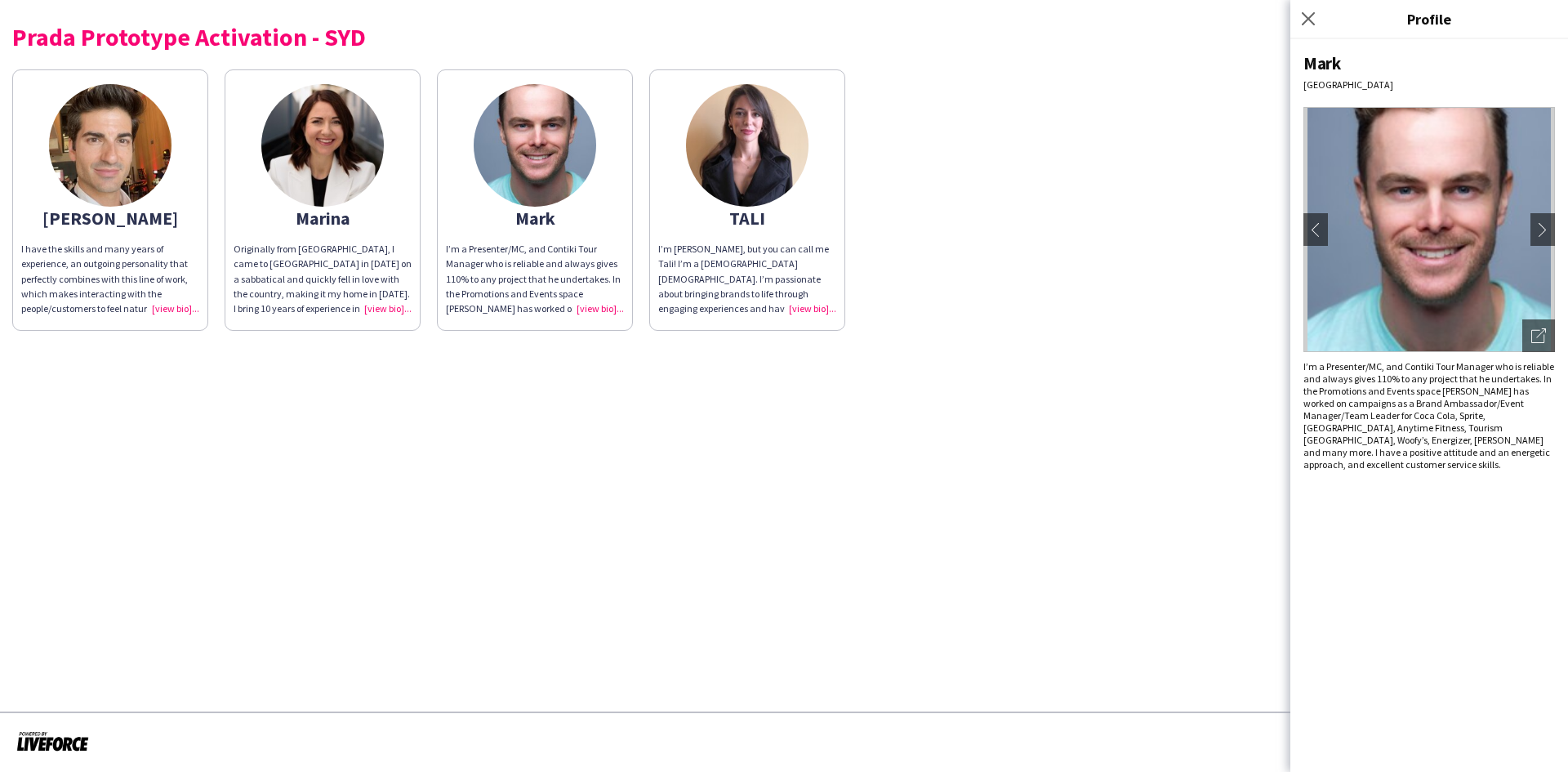
drag, startPoint x: 321, startPoint y: 134, endPoint x: 371, endPoint y: 143, distance: 50.8
click at [321, 134] on img at bounding box center [321, 145] width 122 height 122
